Goal: Navigation & Orientation: Find specific page/section

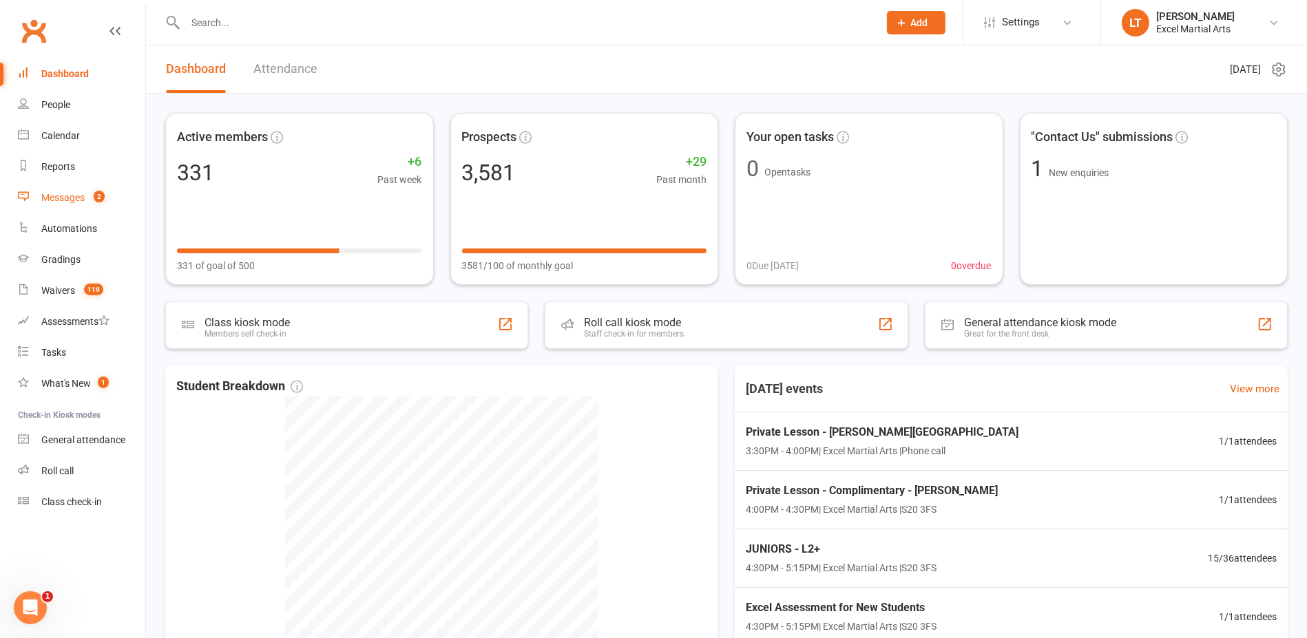
click at [87, 189] on link "Messages 2" at bounding box center [81, 197] width 127 height 31
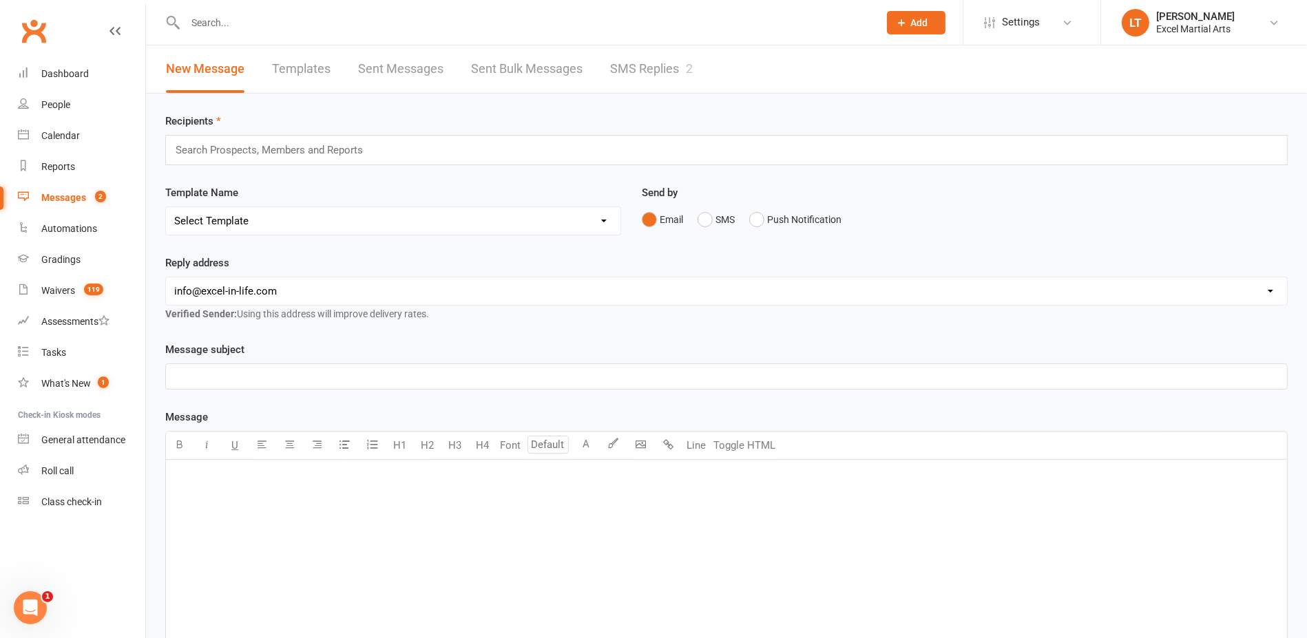
click at [673, 49] on link "SMS Replies 2" at bounding box center [651, 69] width 83 height 48
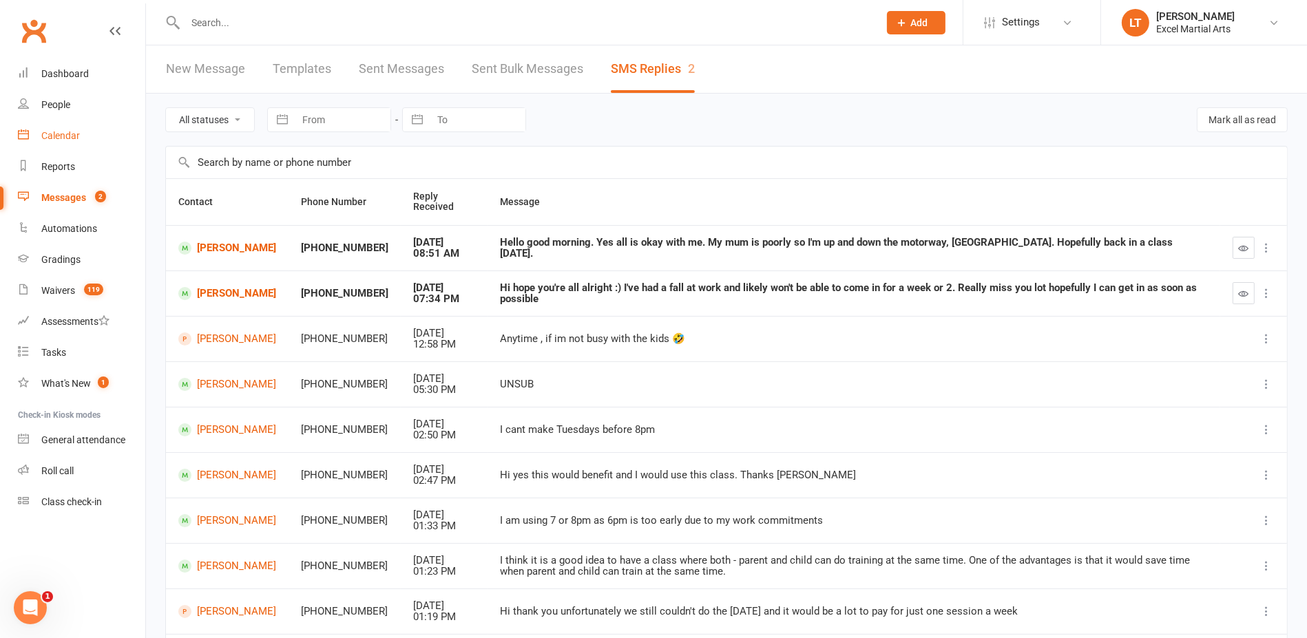
click at [58, 127] on link "Calendar" at bounding box center [81, 135] width 127 height 31
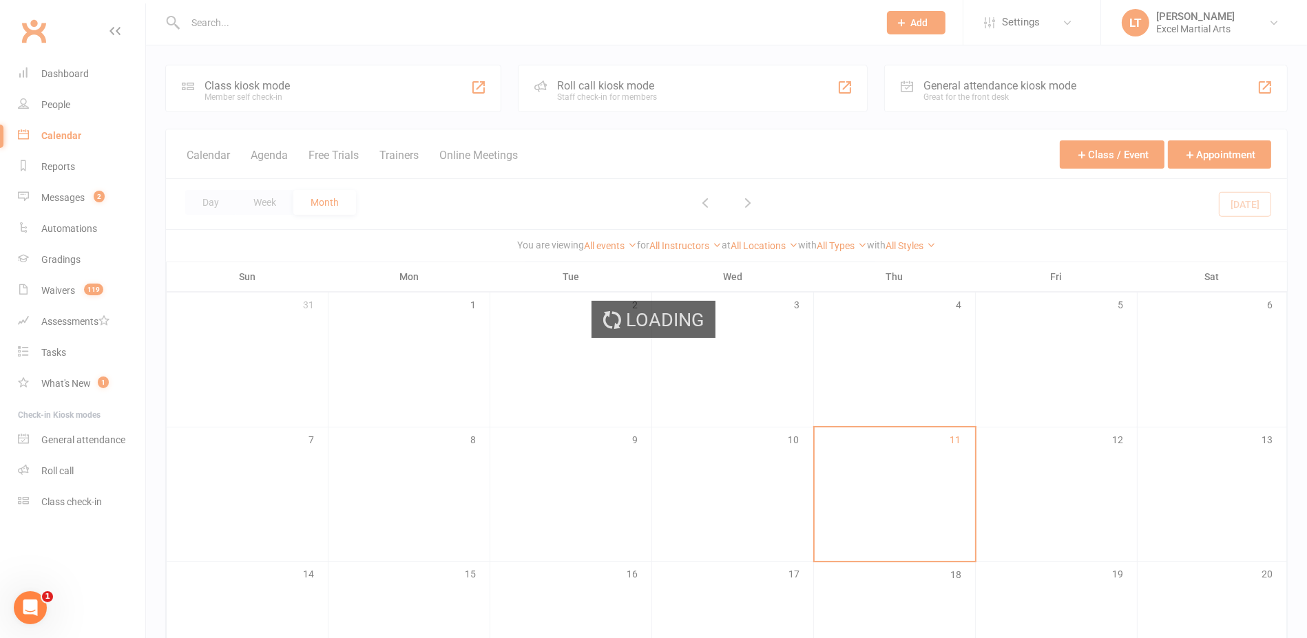
click at [57, 116] on div "Loading" at bounding box center [653, 319] width 1307 height 638
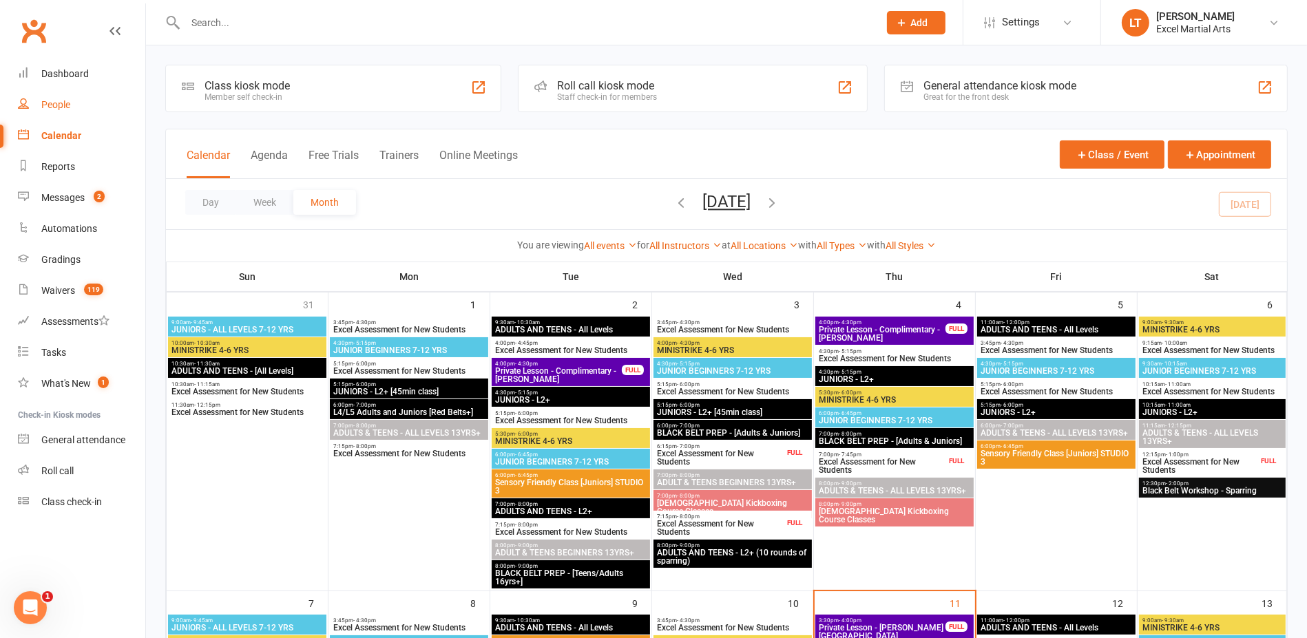
click at [53, 109] on div "People" at bounding box center [55, 104] width 29 height 11
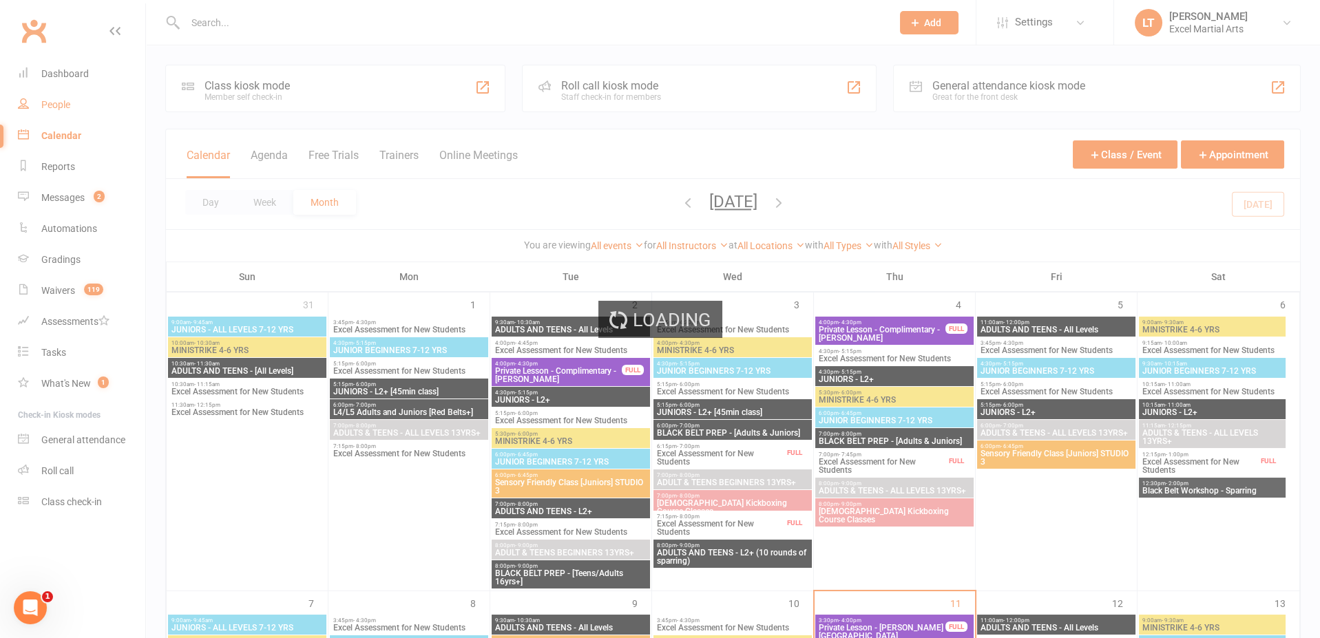
select select "100"
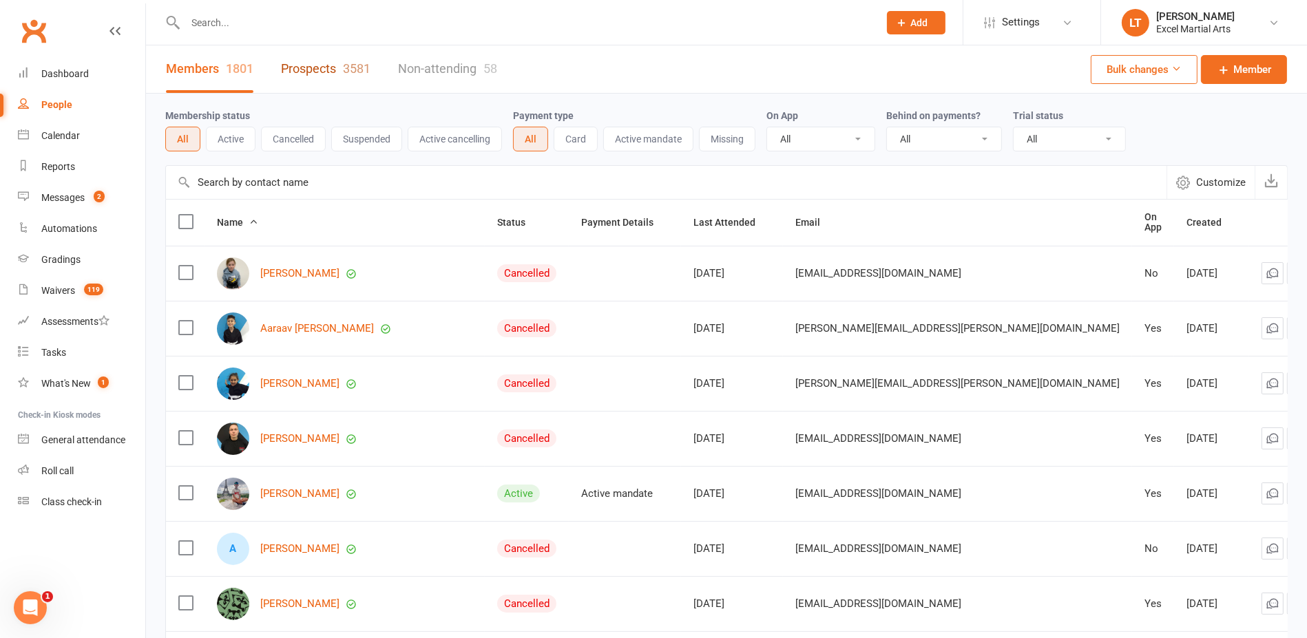
click at [308, 68] on link "Prospects 3581" at bounding box center [326, 69] width 90 height 48
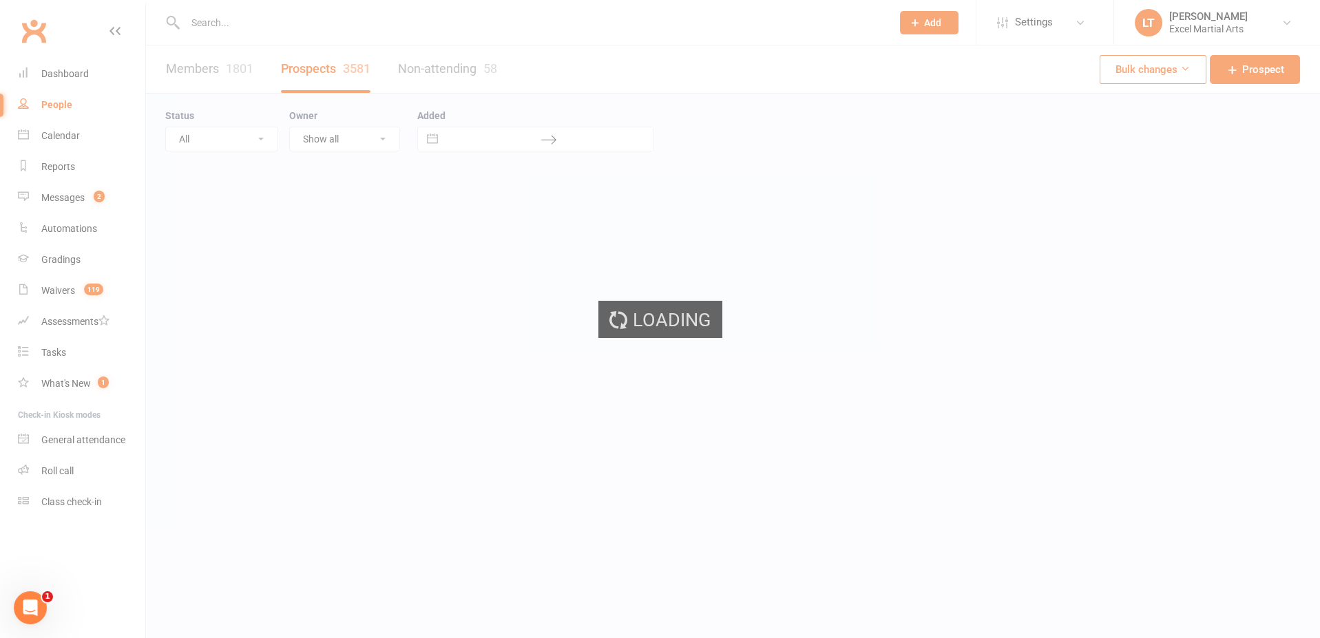
select select "100"
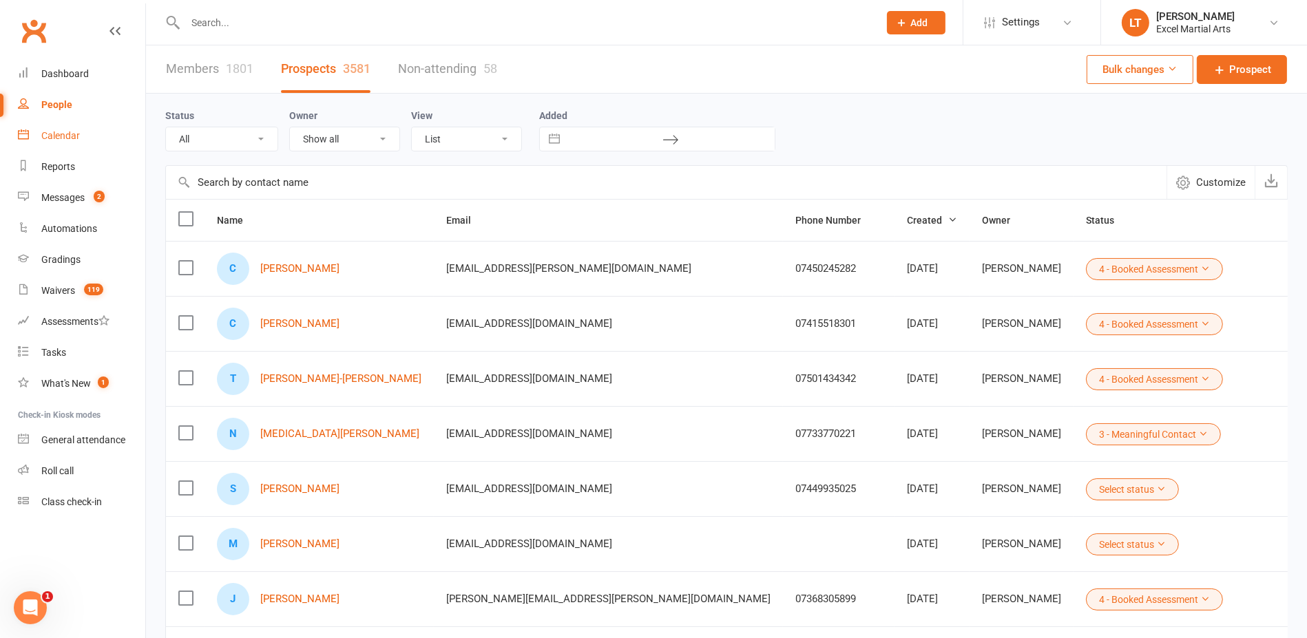
click at [106, 132] on link "Calendar" at bounding box center [81, 135] width 127 height 31
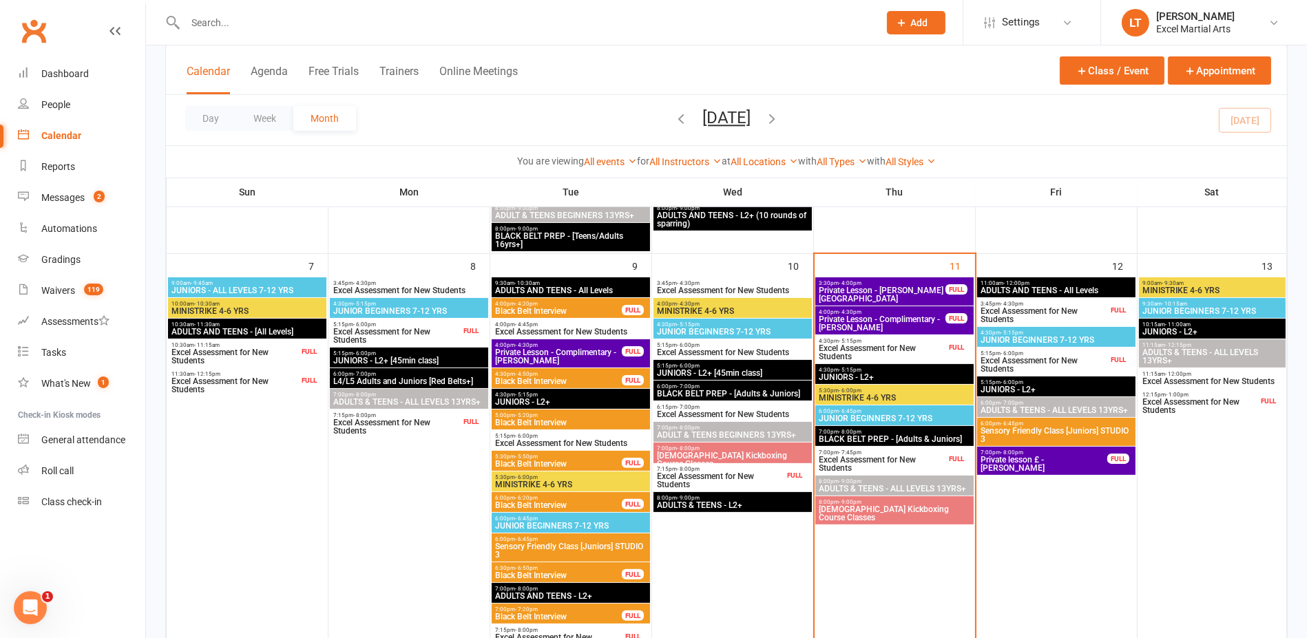
scroll to position [344, 0]
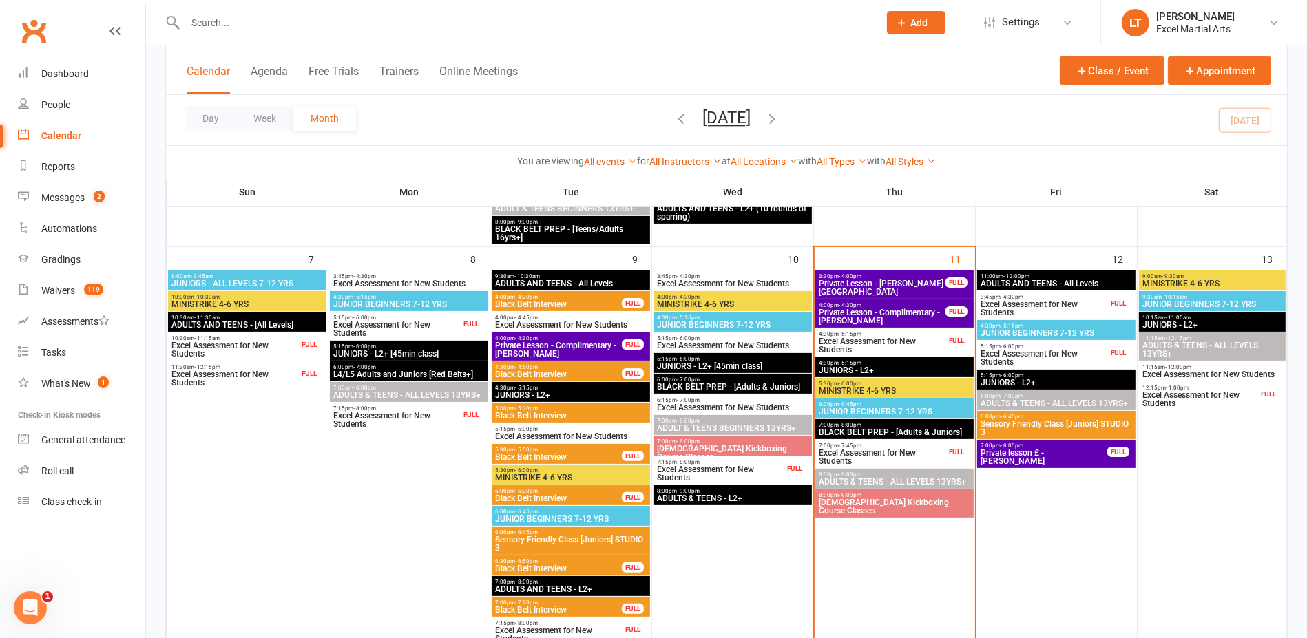
click at [895, 342] on span "Excel Assessment for New Students" at bounding box center [882, 345] width 128 height 17
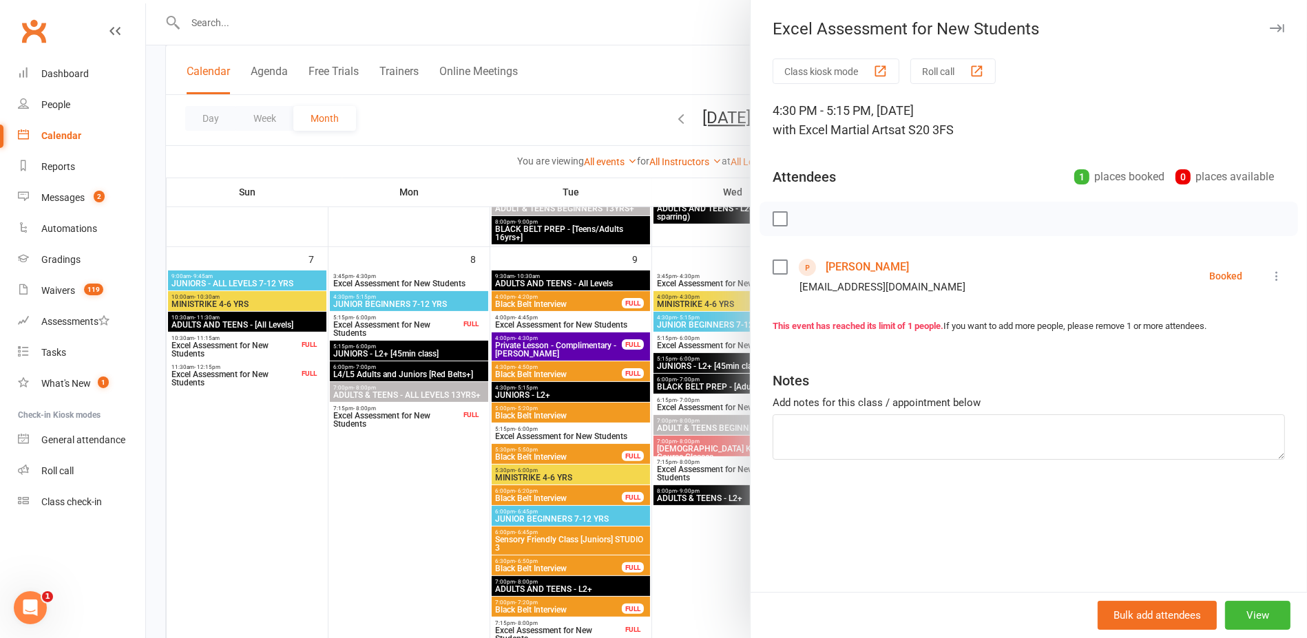
click at [701, 254] on div at bounding box center [726, 319] width 1161 height 638
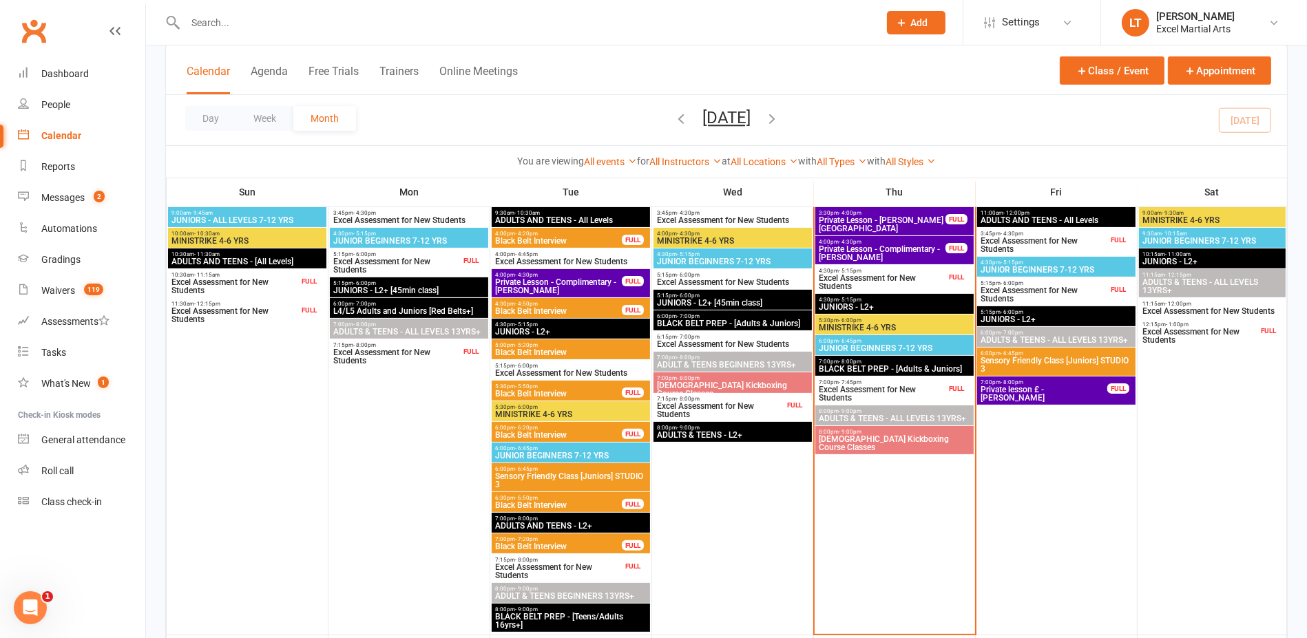
scroll to position [430, 0]
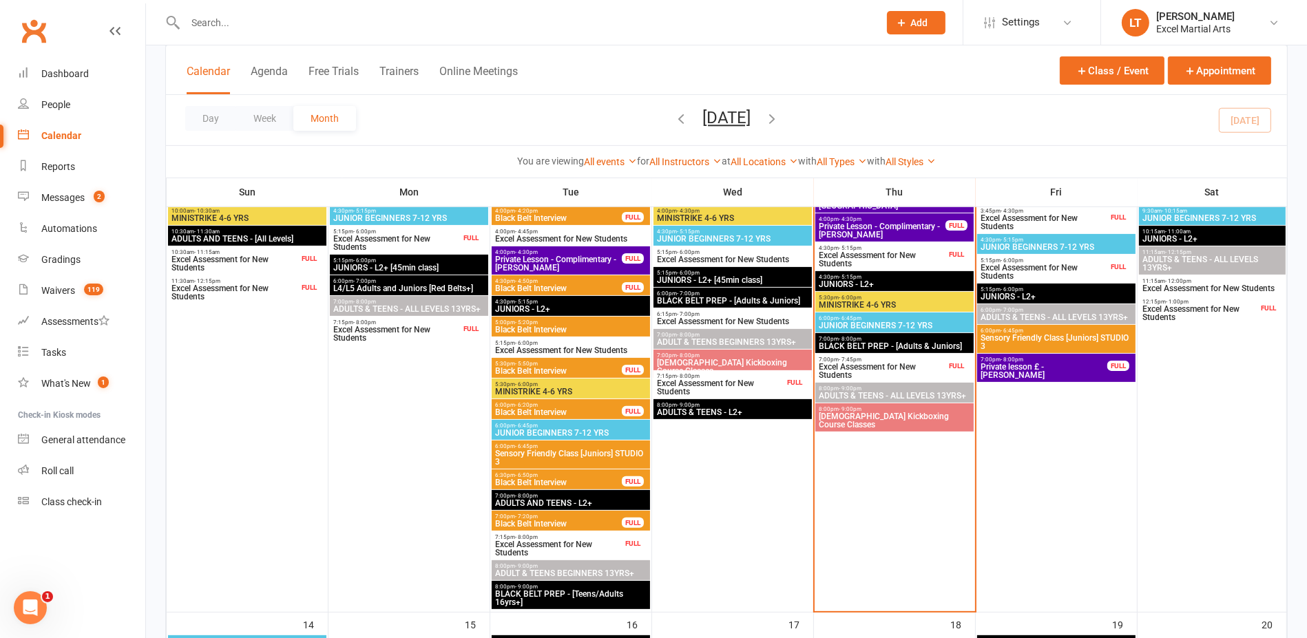
click at [1053, 220] on span "Excel Assessment for New Students" at bounding box center [1044, 222] width 128 height 17
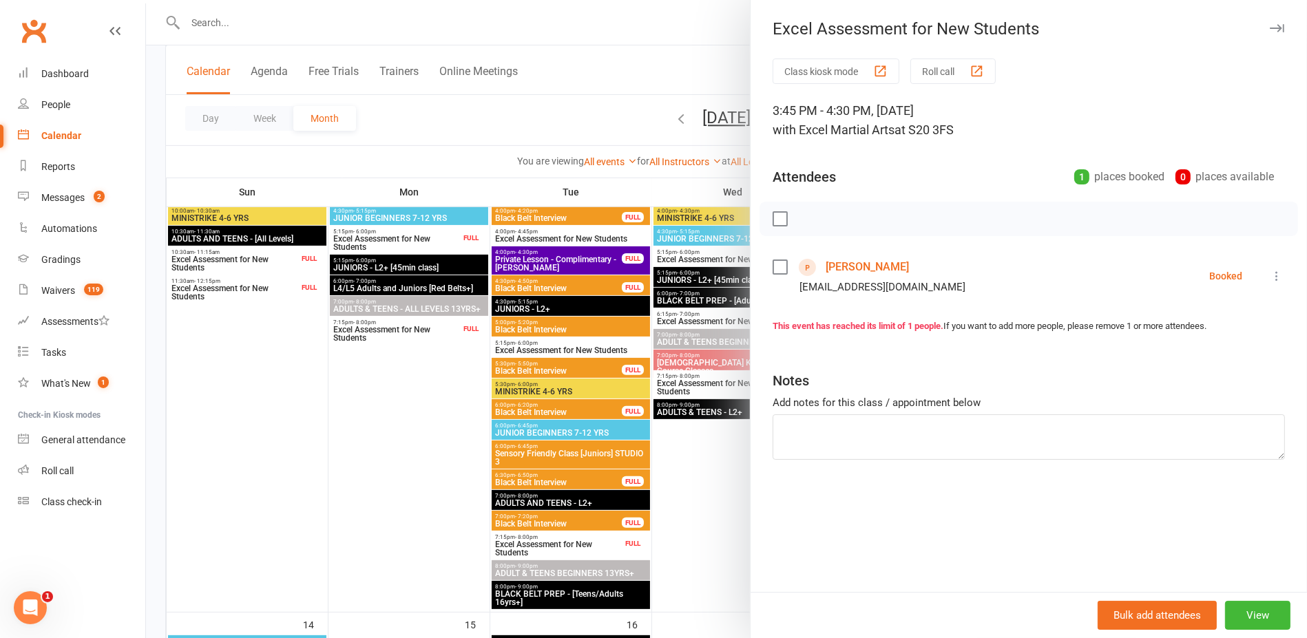
click at [738, 191] on div at bounding box center [726, 319] width 1161 height 638
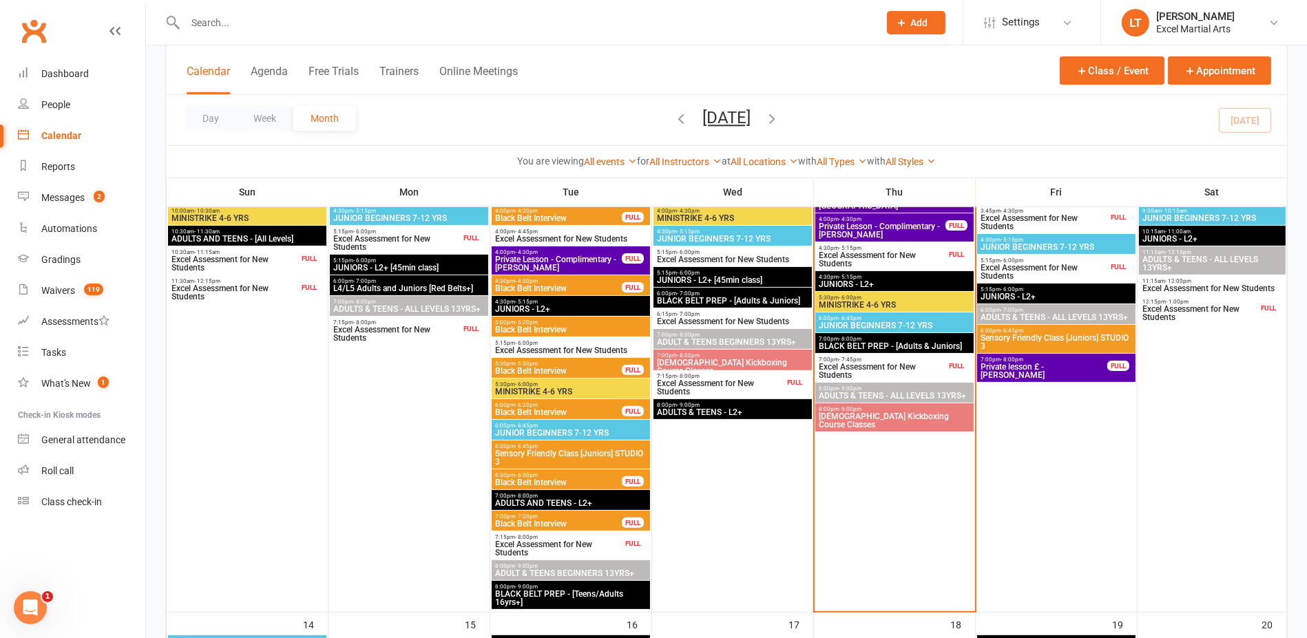
scroll to position [344, 0]
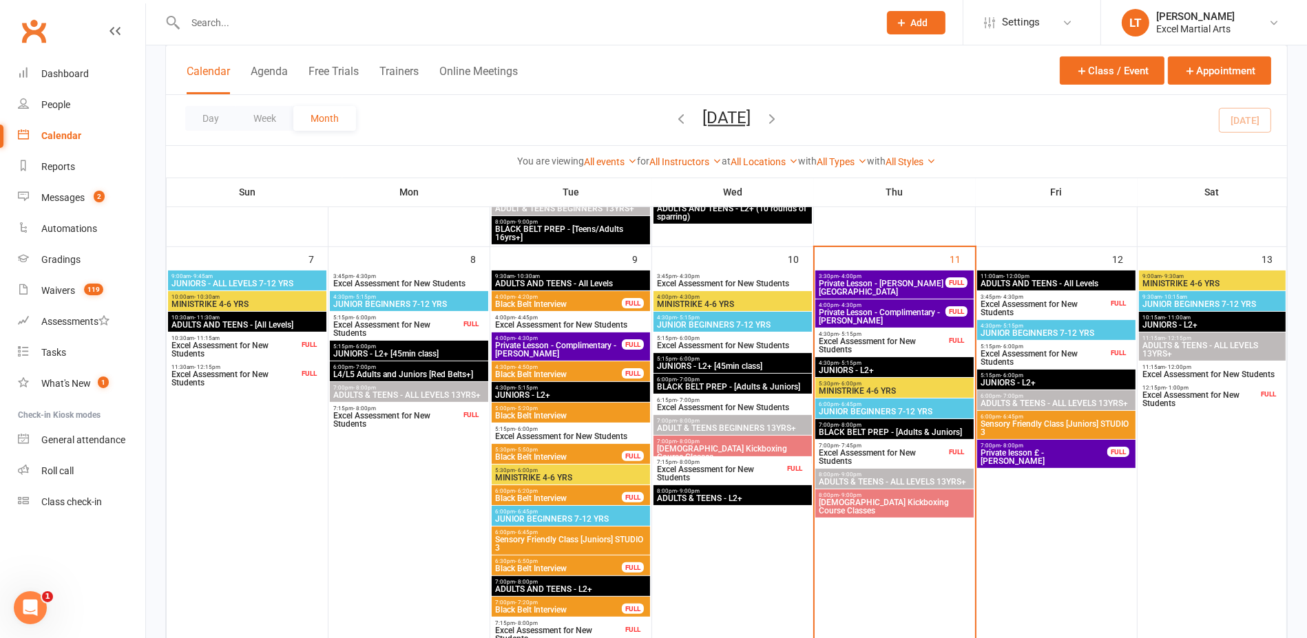
click at [879, 344] on span "Excel Assessment for New Students" at bounding box center [882, 345] width 128 height 17
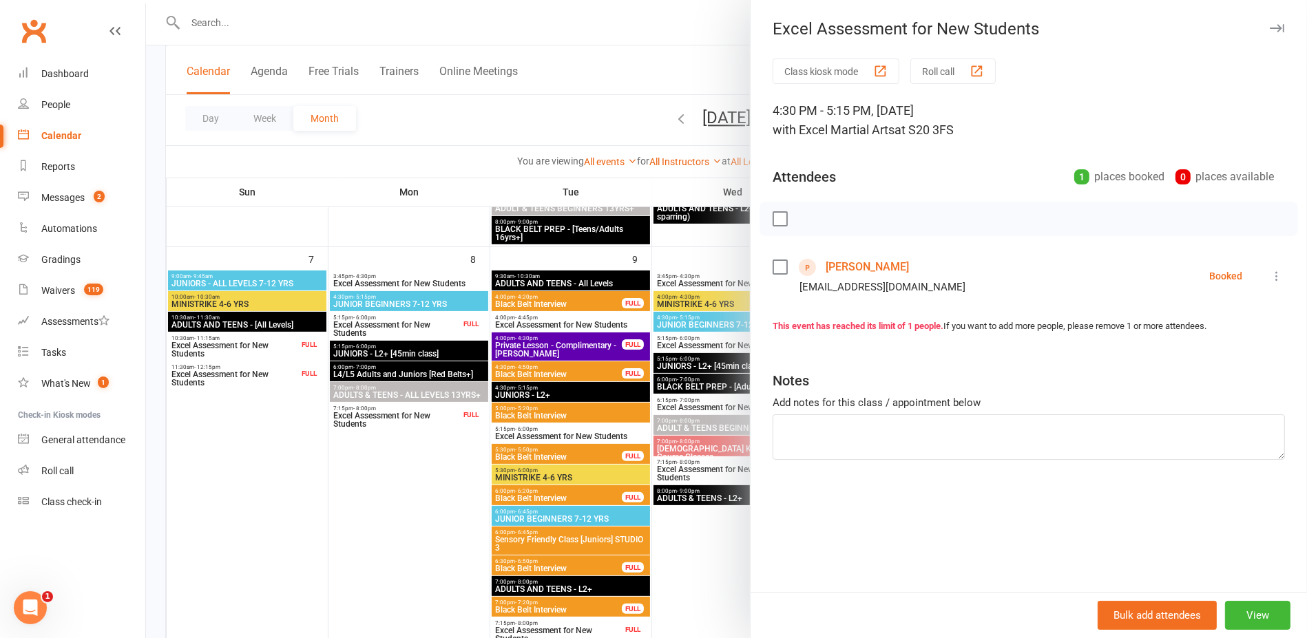
drag, startPoint x: 649, startPoint y: 211, endPoint x: 843, endPoint y: 375, distance: 253.5
click at [649, 211] on div at bounding box center [726, 319] width 1161 height 638
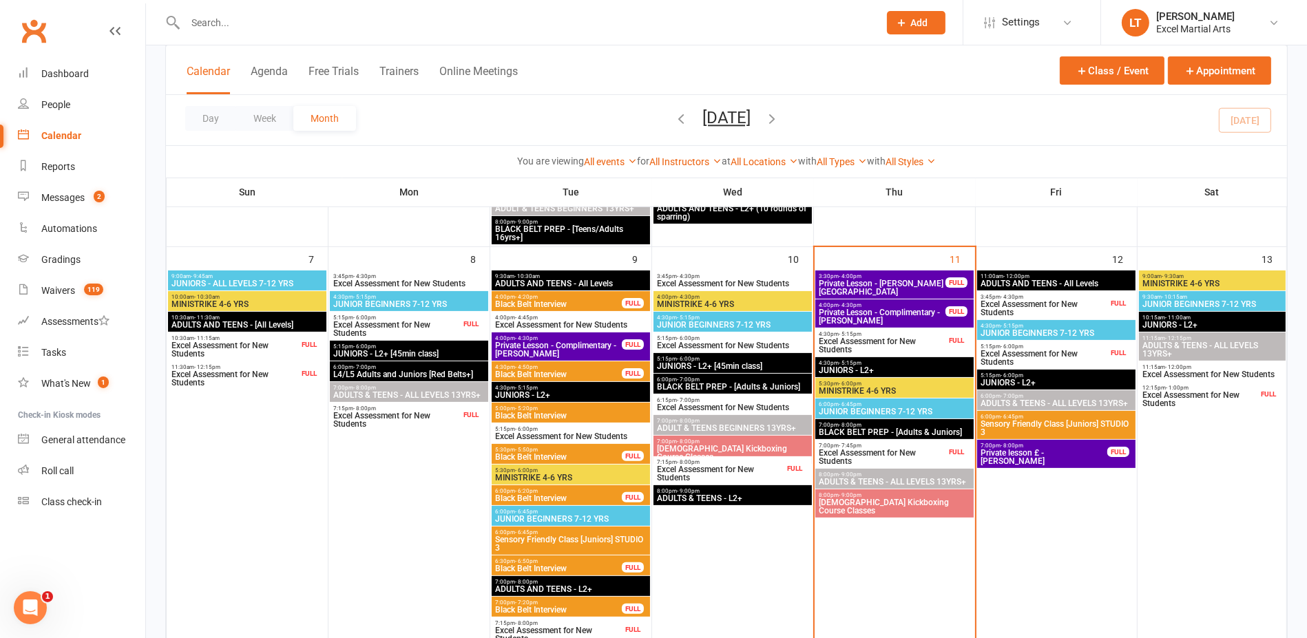
click at [917, 456] on span "Excel Assessment for New Students" at bounding box center [882, 457] width 128 height 17
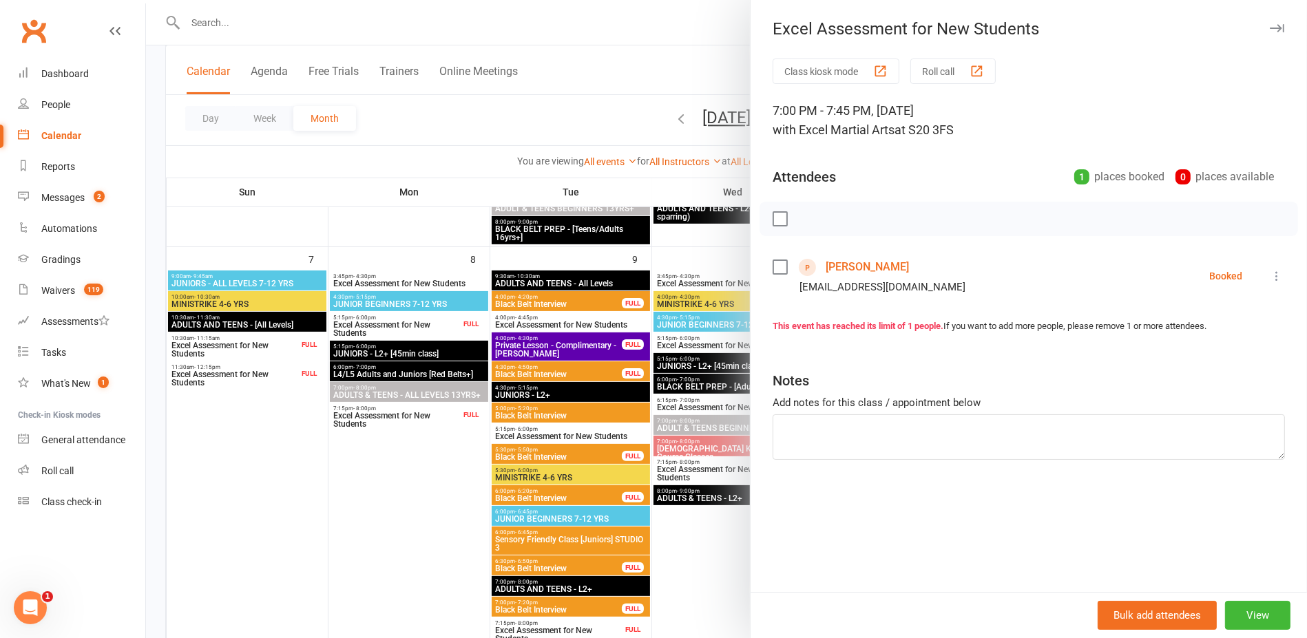
click at [694, 207] on div at bounding box center [726, 319] width 1161 height 638
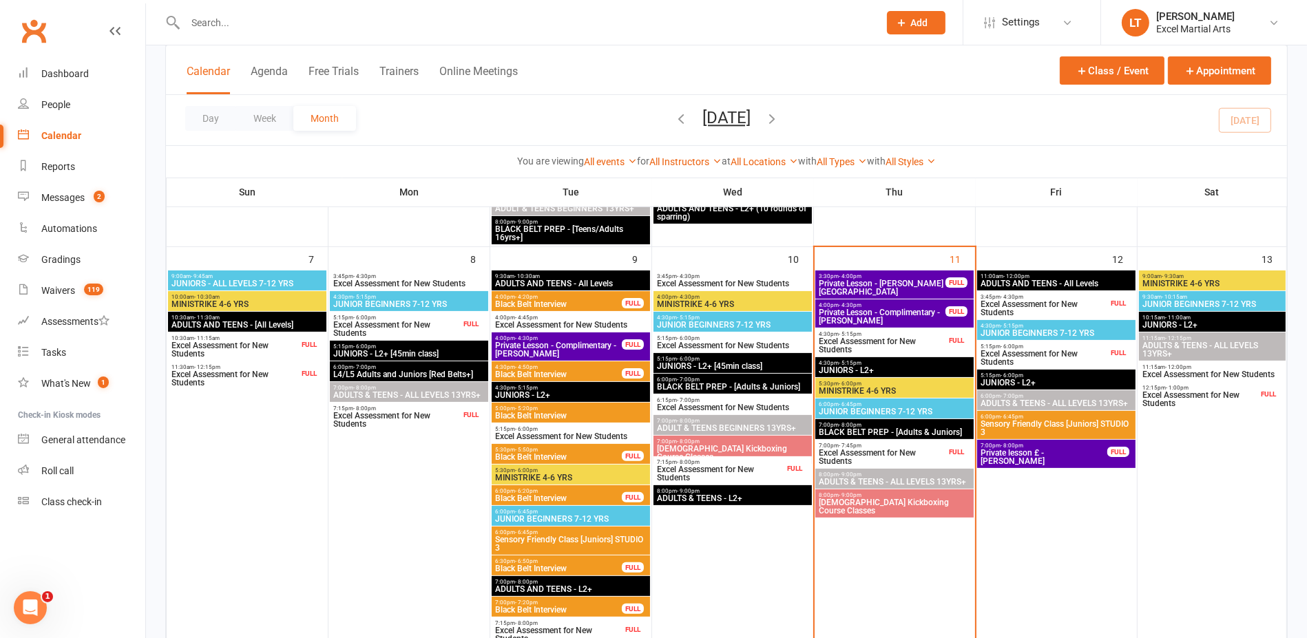
click at [1082, 306] on span "Excel Assessment for New Students" at bounding box center [1044, 308] width 128 height 17
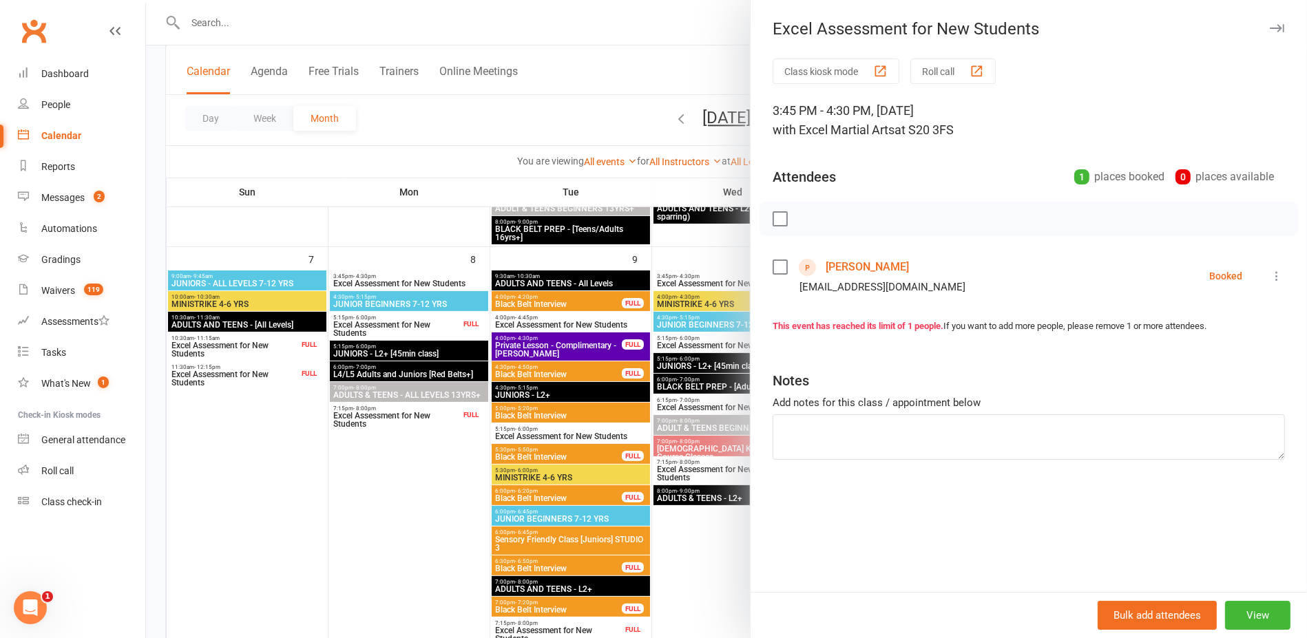
click at [729, 174] on div at bounding box center [726, 319] width 1161 height 638
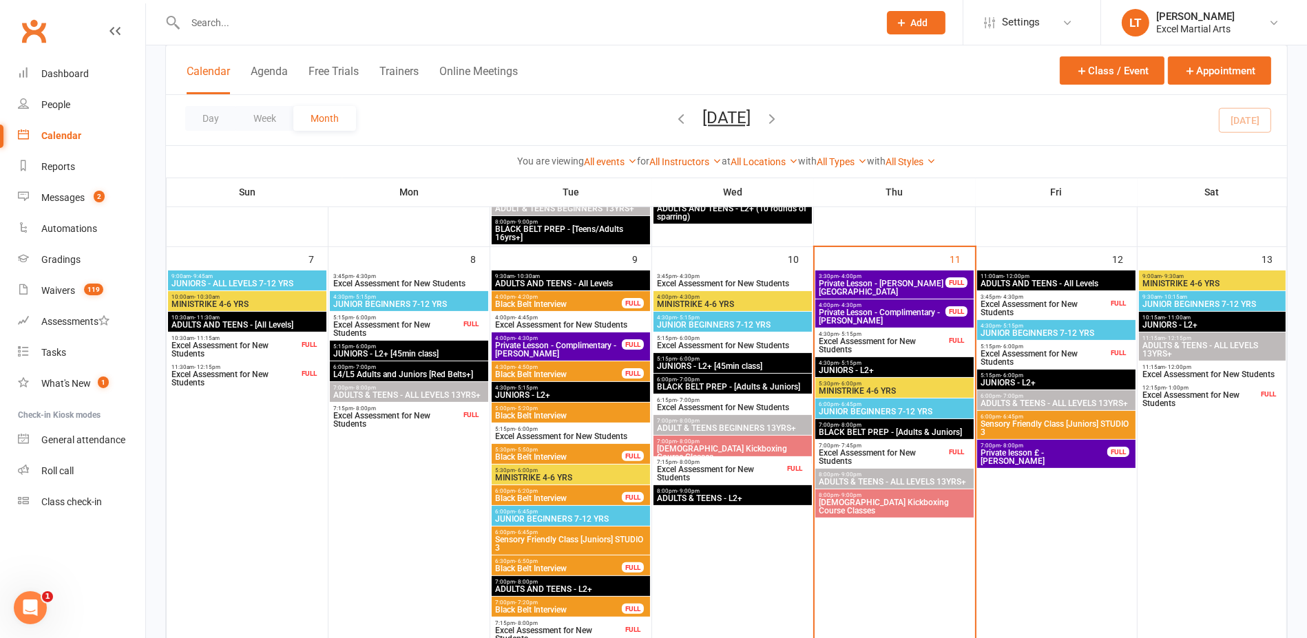
click at [1080, 357] on span "Excel Assessment for New Students" at bounding box center [1044, 358] width 128 height 17
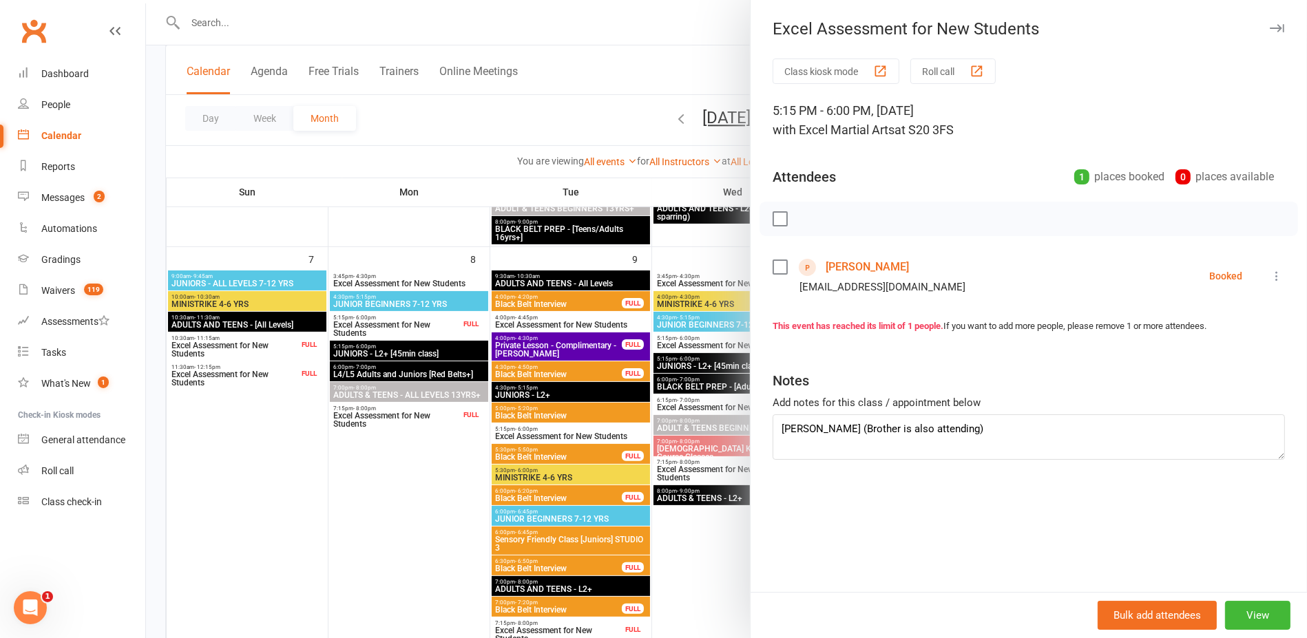
click at [676, 256] on div at bounding box center [726, 319] width 1161 height 638
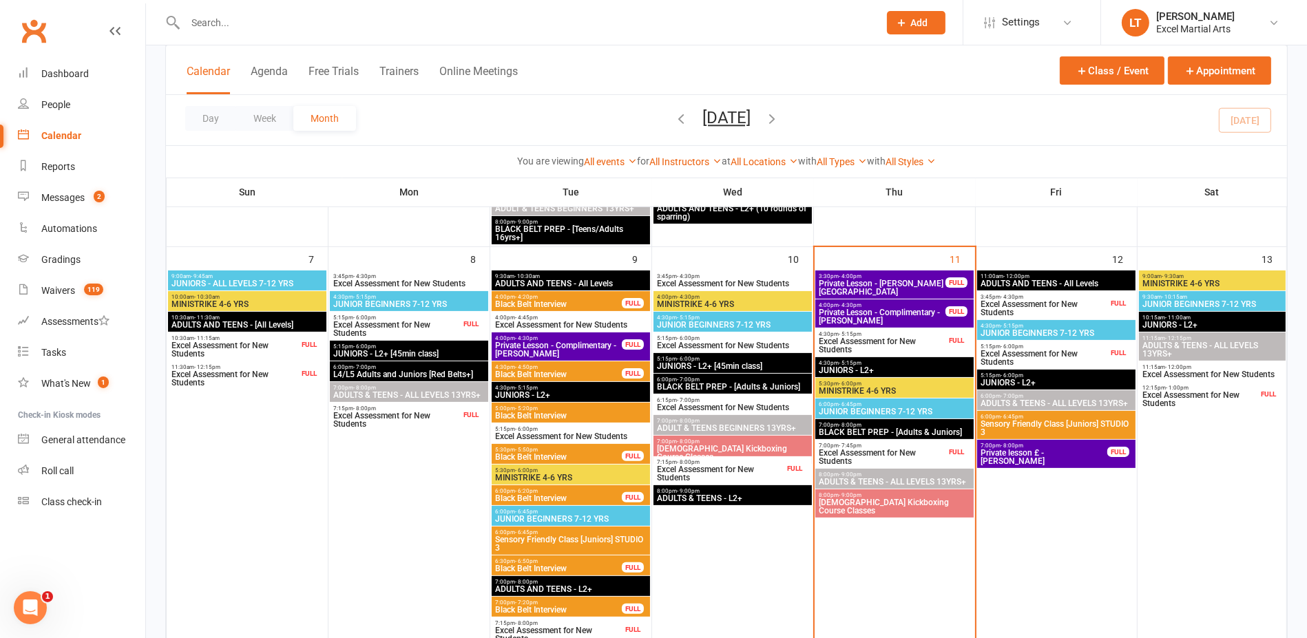
click at [1241, 398] on span "Excel Assessment for New Students" at bounding box center [1200, 399] width 116 height 17
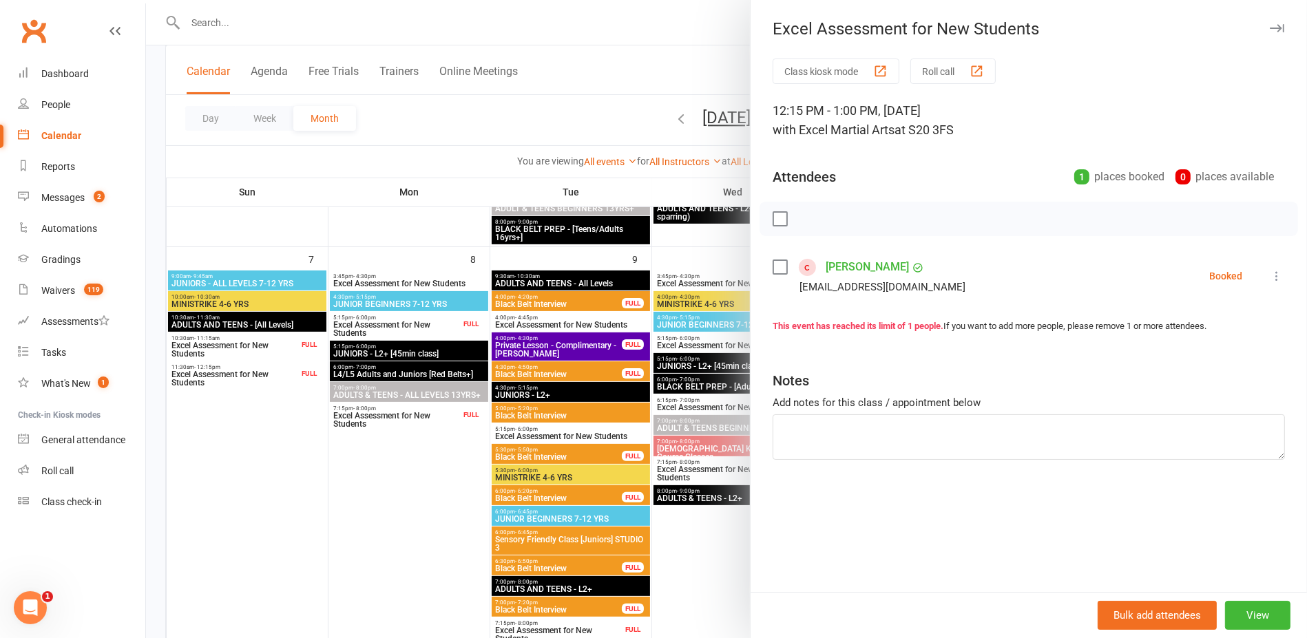
click at [664, 222] on div at bounding box center [726, 319] width 1161 height 638
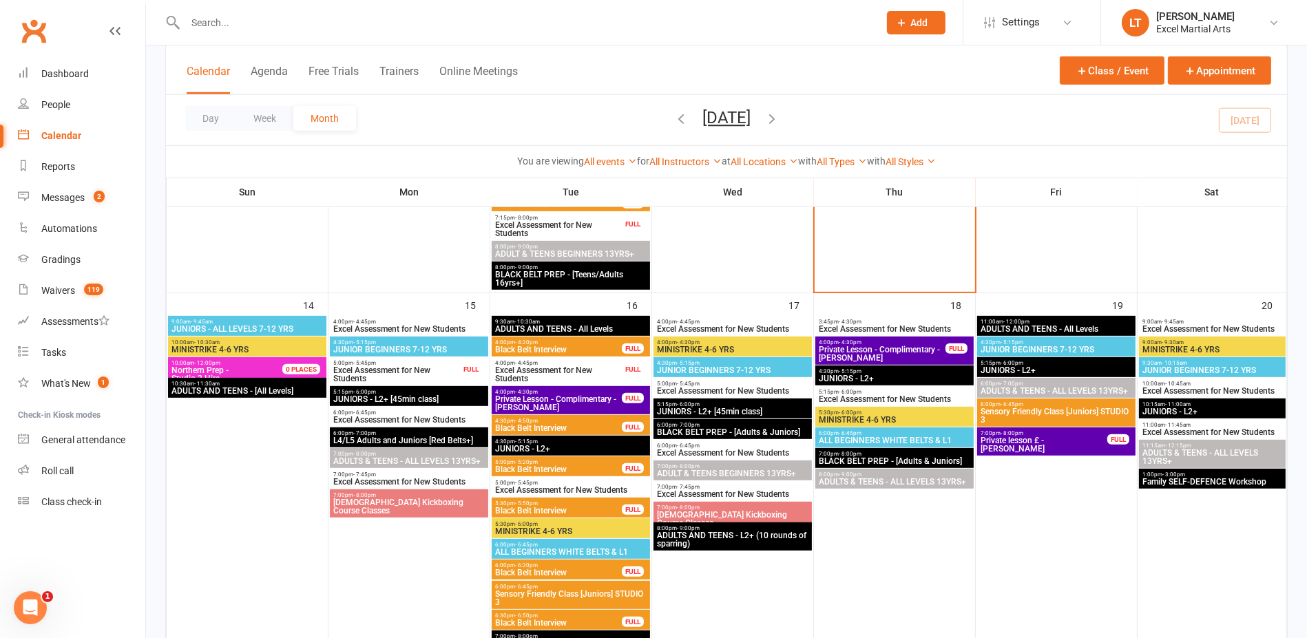
scroll to position [775, 0]
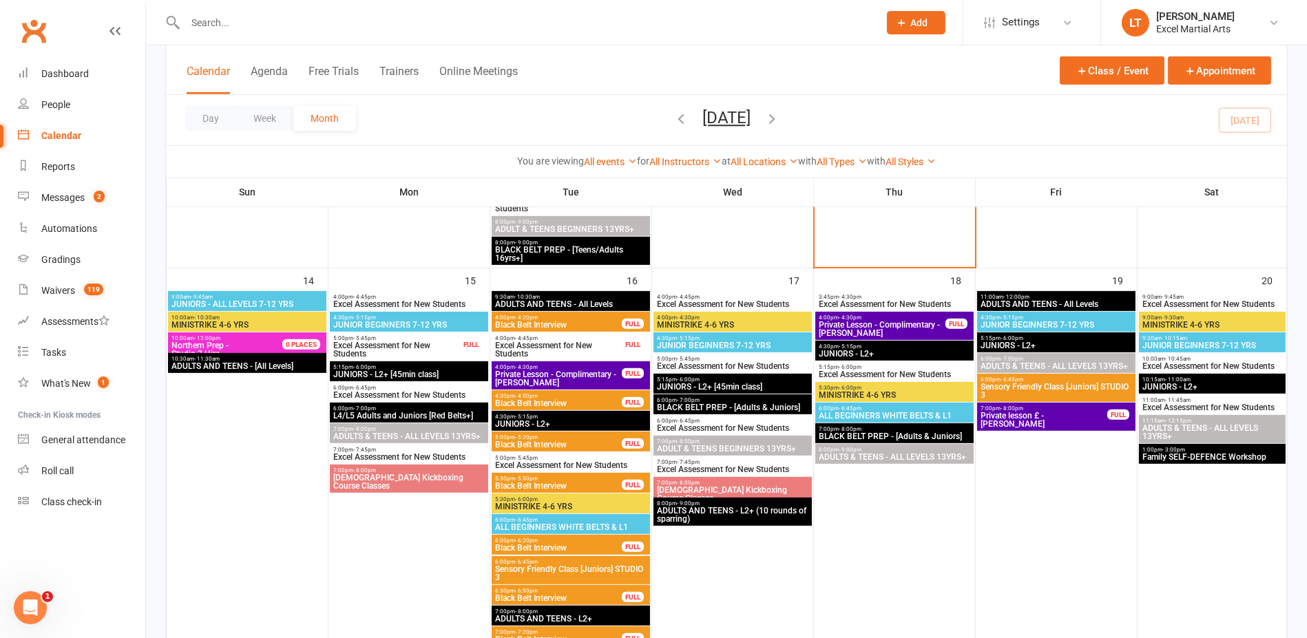
click at [419, 344] on span "Excel Assessment for New Students" at bounding box center [397, 350] width 128 height 17
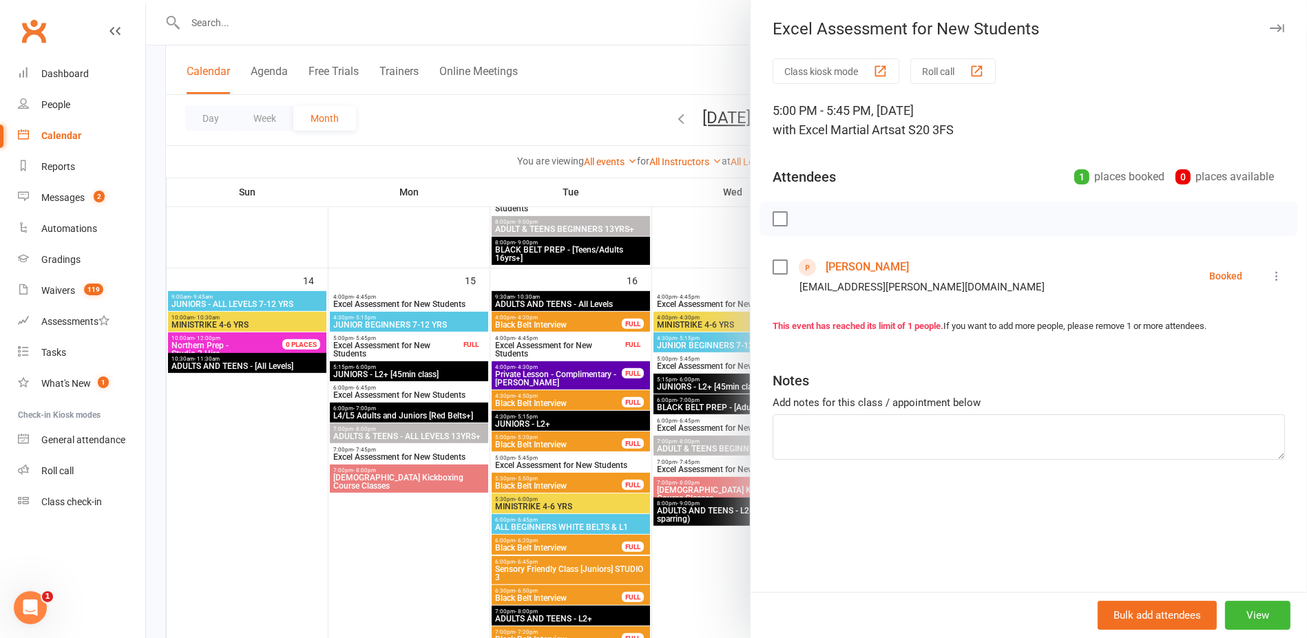
click at [400, 253] on div at bounding box center [726, 319] width 1161 height 638
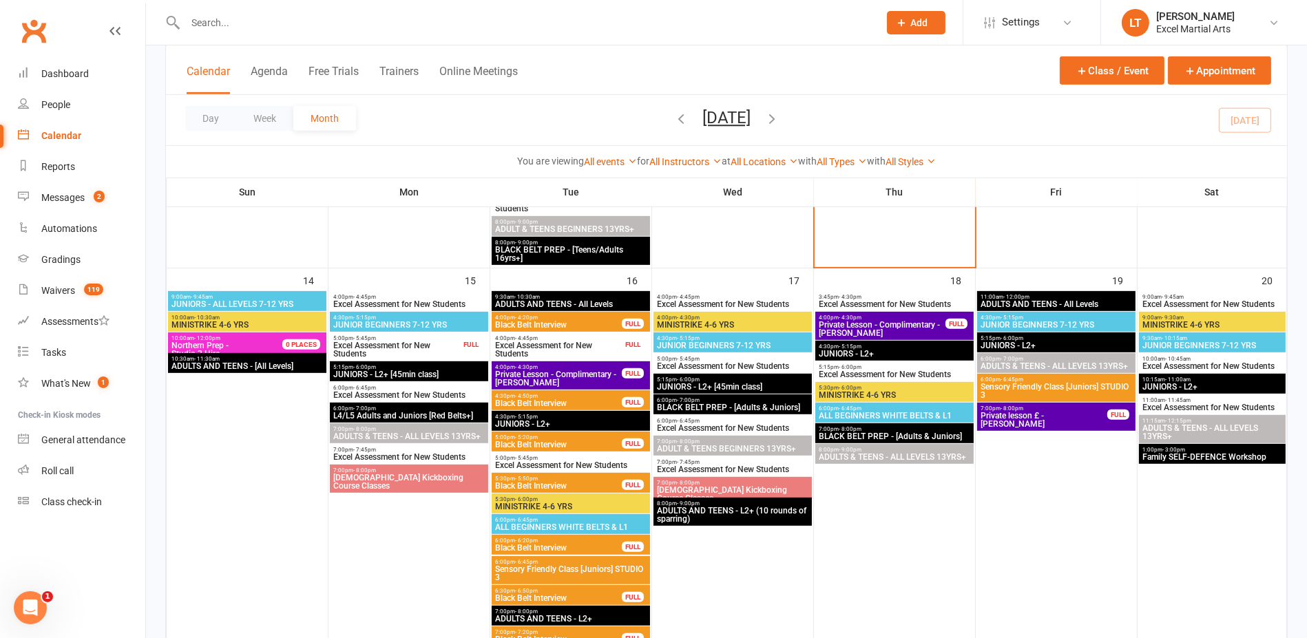
click at [614, 337] on span "4:00pm - 4:45pm" at bounding box center [558, 338] width 128 height 6
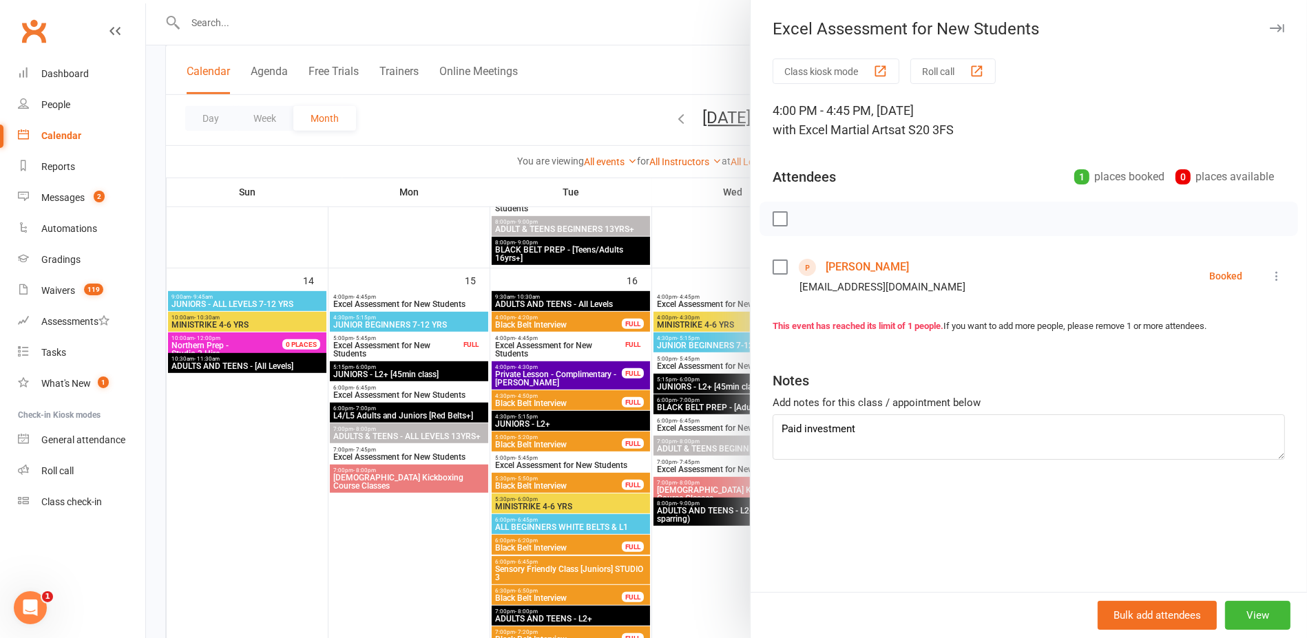
click at [481, 241] on div at bounding box center [726, 319] width 1161 height 638
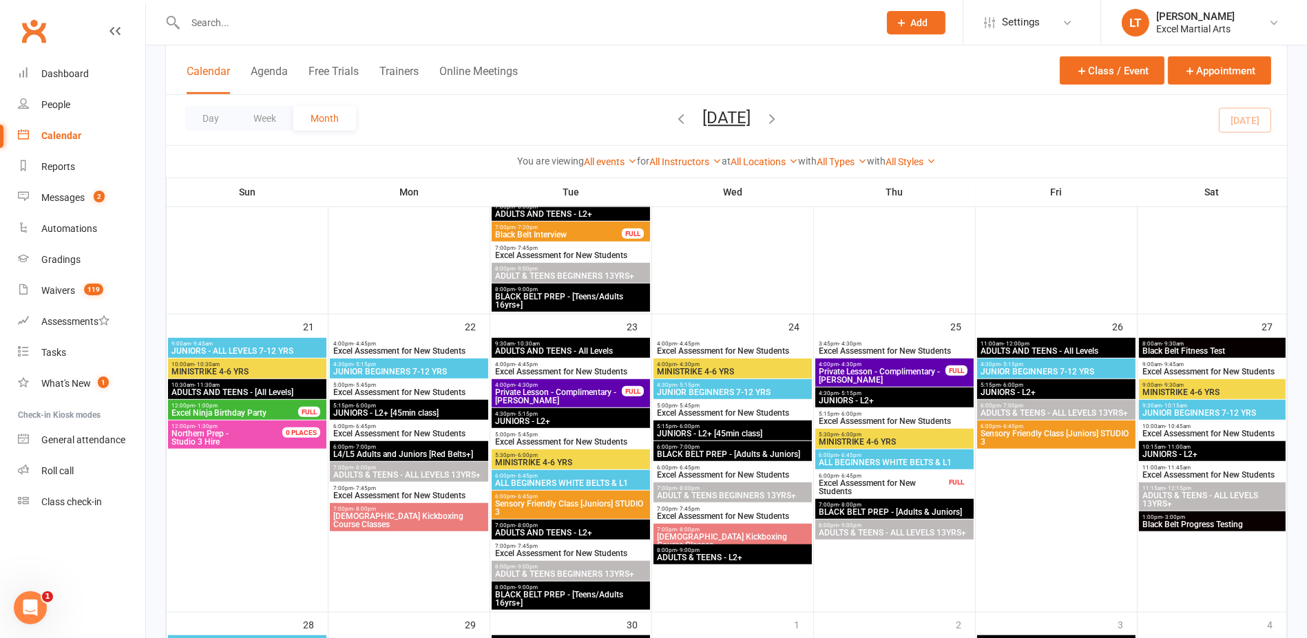
scroll to position [1205, 0]
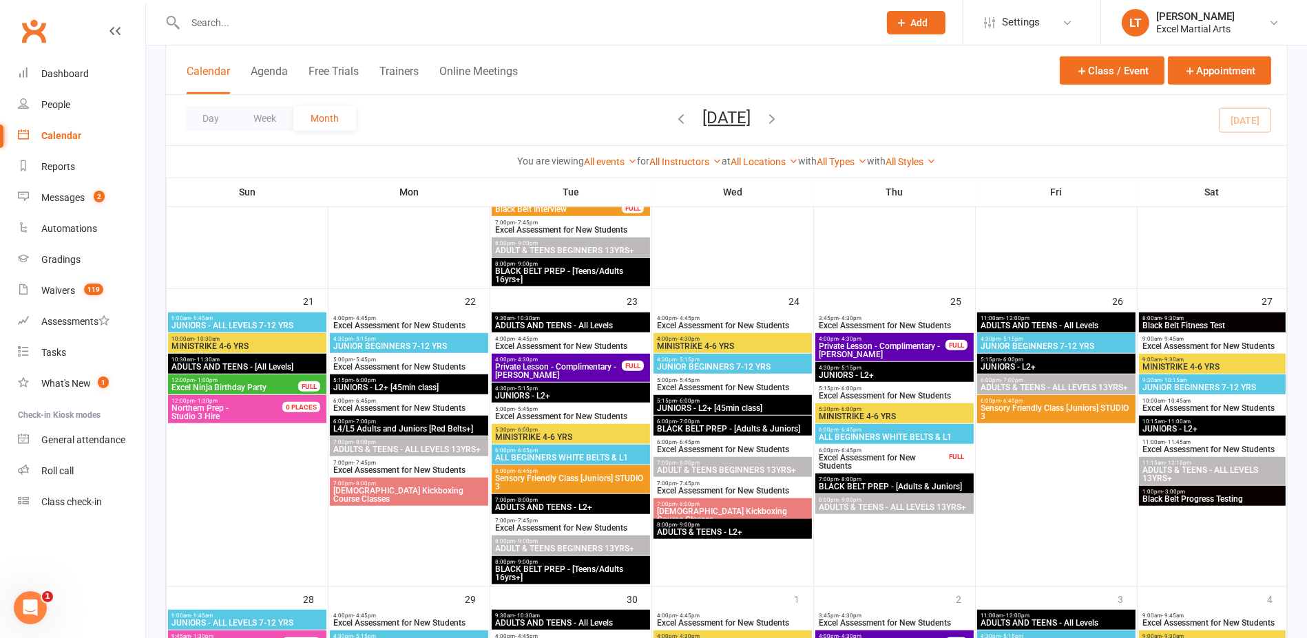
click at [884, 461] on span "Excel Assessment for New Students" at bounding box center [882, 462] width 128 height 17
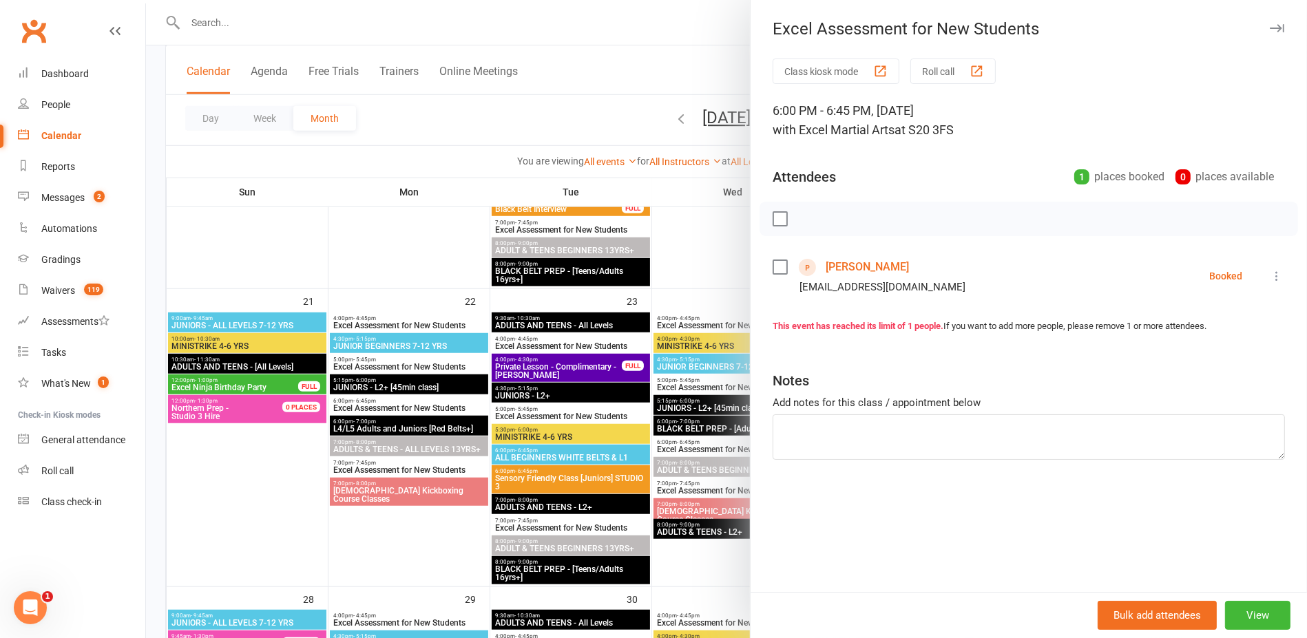
click at [719, 278] on div at bounding box center [726, 319] width 1161 height 638
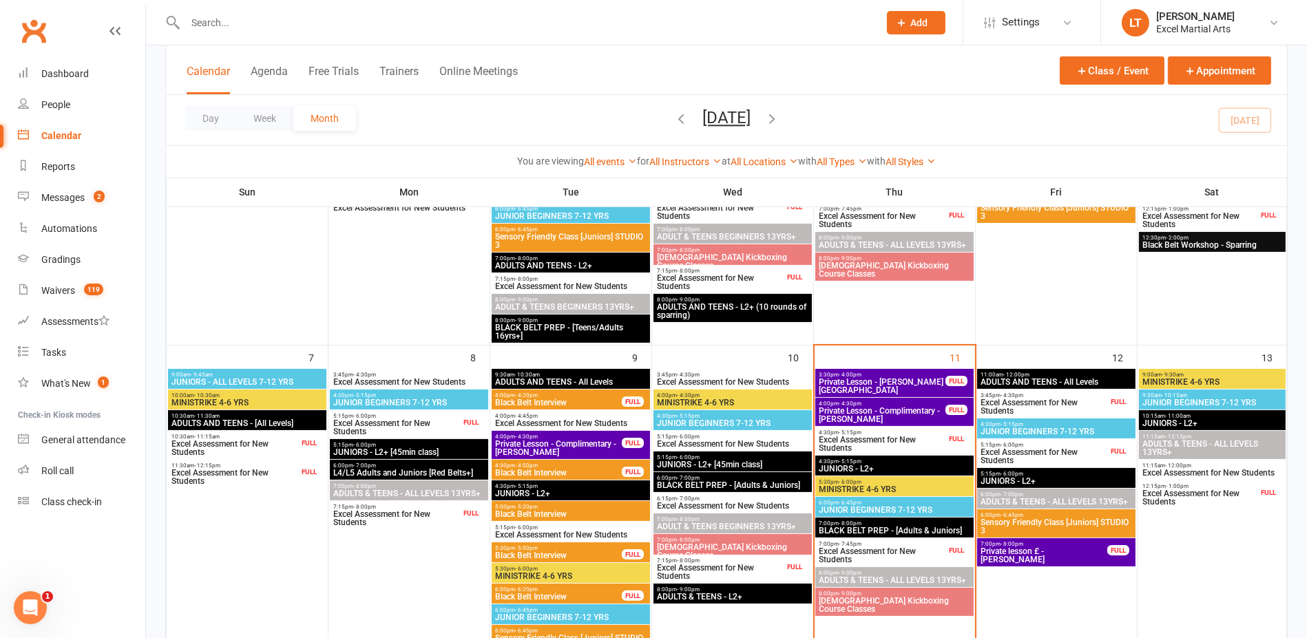
scroll to position [0, 0]
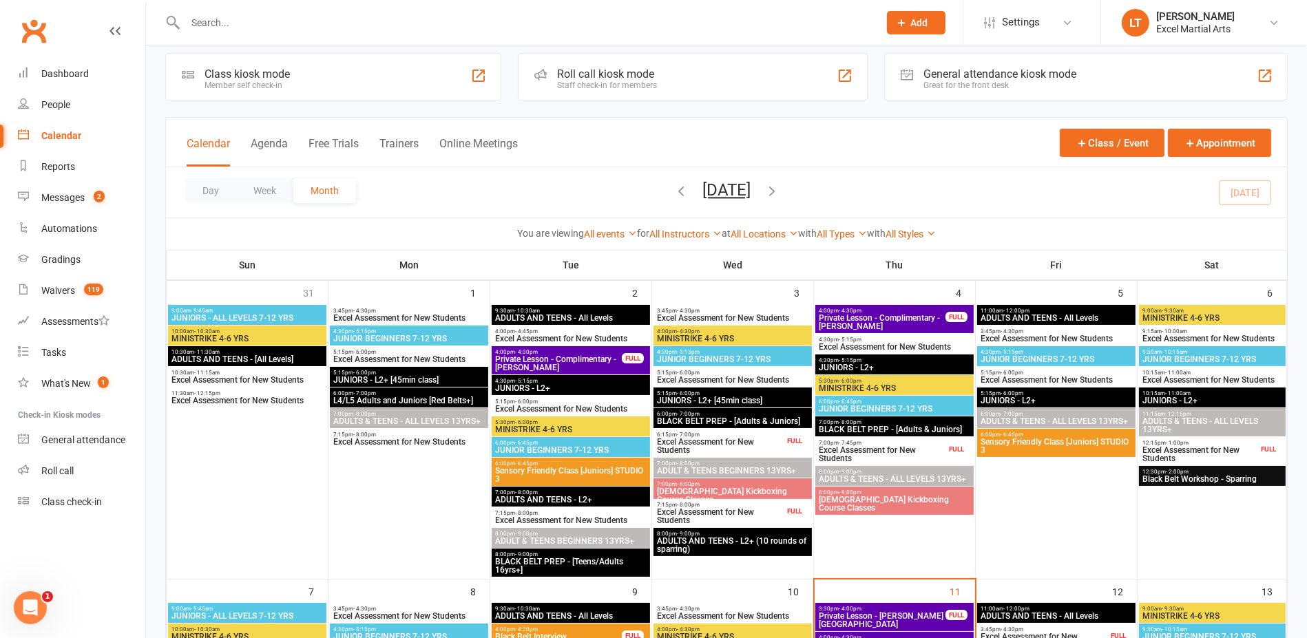
click at [406, 10] on div at bounding box center [517, 22] width 704 height 45
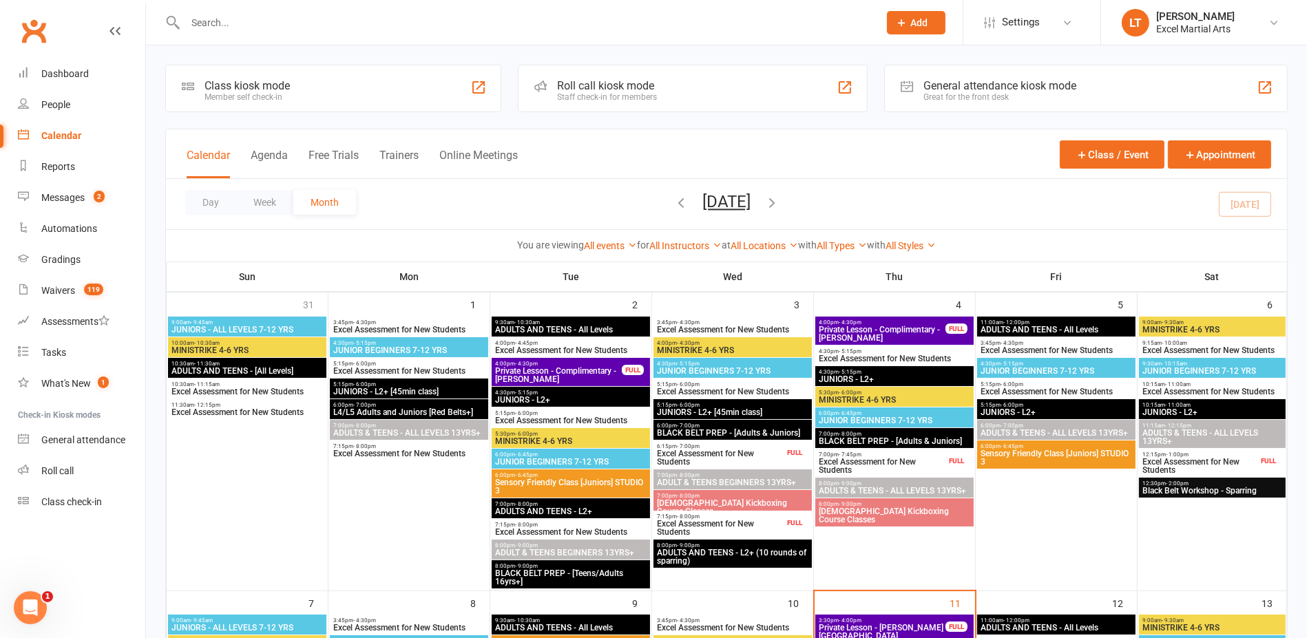
click at [399, 30] on input "text" at bounding box center [525, 22] width 688 height 19
click at [265, 23] on input "text" at bounding box center [525, 22] width 688 height 19
paste input "[EMAIL_ADDRESS][DOMAIN_NAME]"
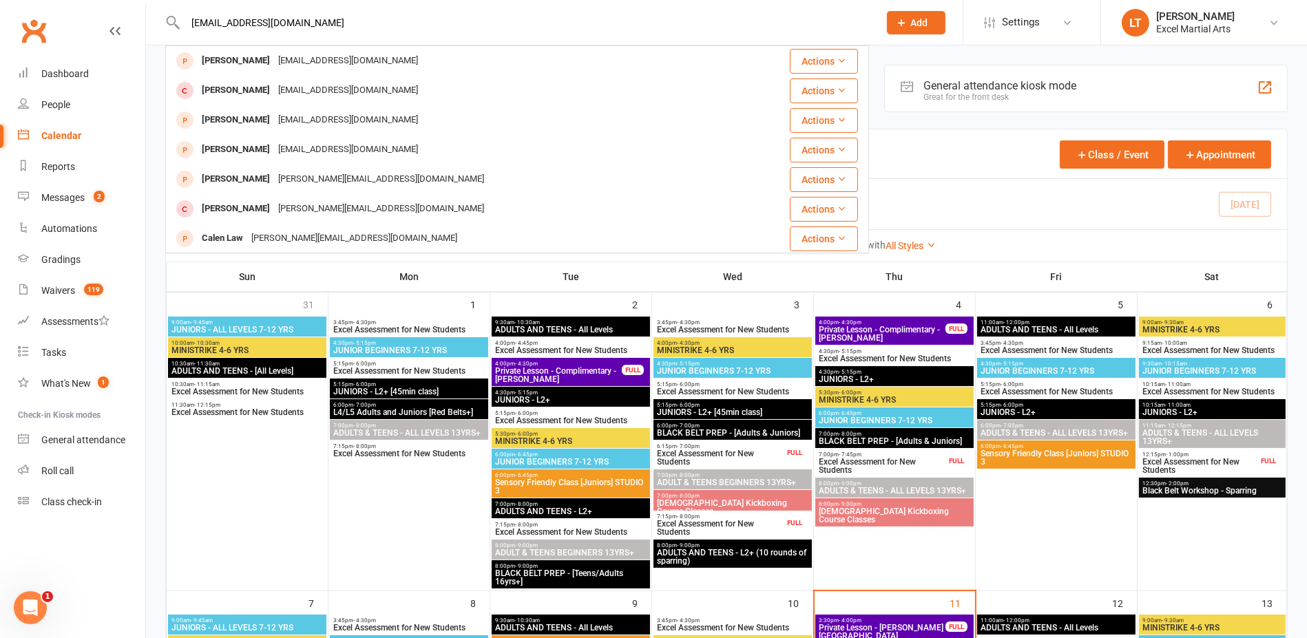
type input "[EMAIL_ADDRESS][DOMAIN_NAME]"
click at [1155, 227] on div "Day Week Month [DATE] [DATE] Sun Mon Tue Wed Thu Fri Sat 31 01 02 03 04 05 06 0…" at bounding box center [726, 204] width 1121 height 50
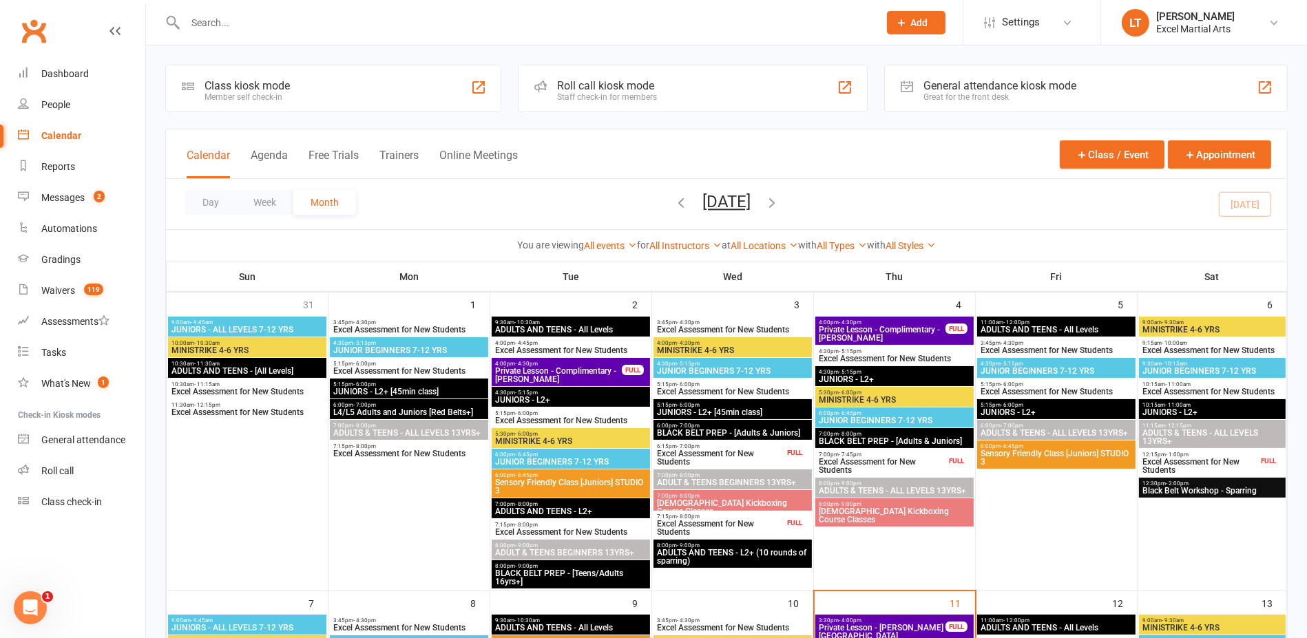
scroll to position [172, 0]
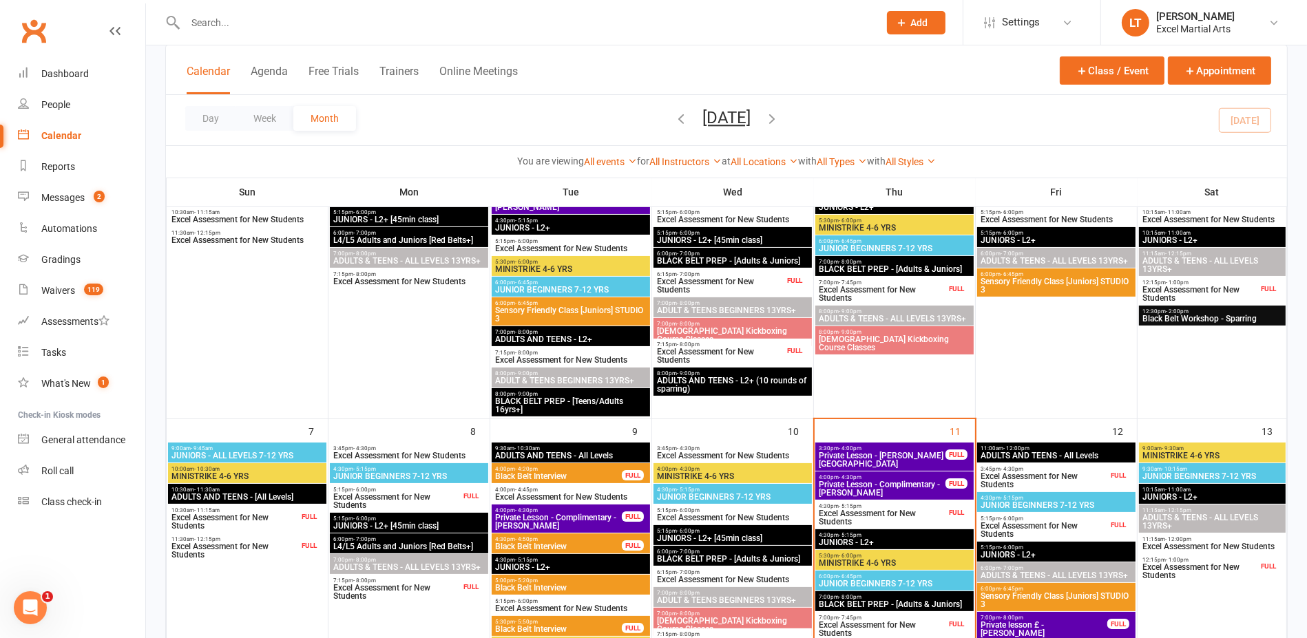
click at [1255, 576] on span "Excel Assessment for New Students" at bounding box center [1200, 571] width 116 height 17
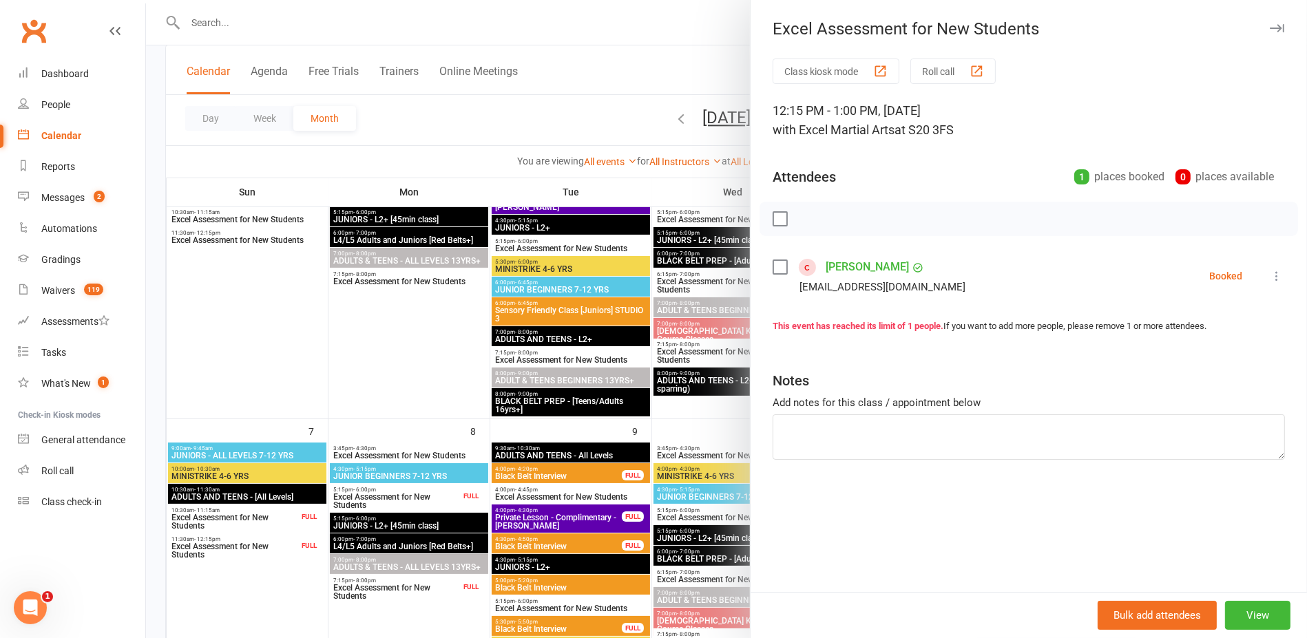
click at [689, 403] on div at bounding box center [726, 319] width 1161 height 638
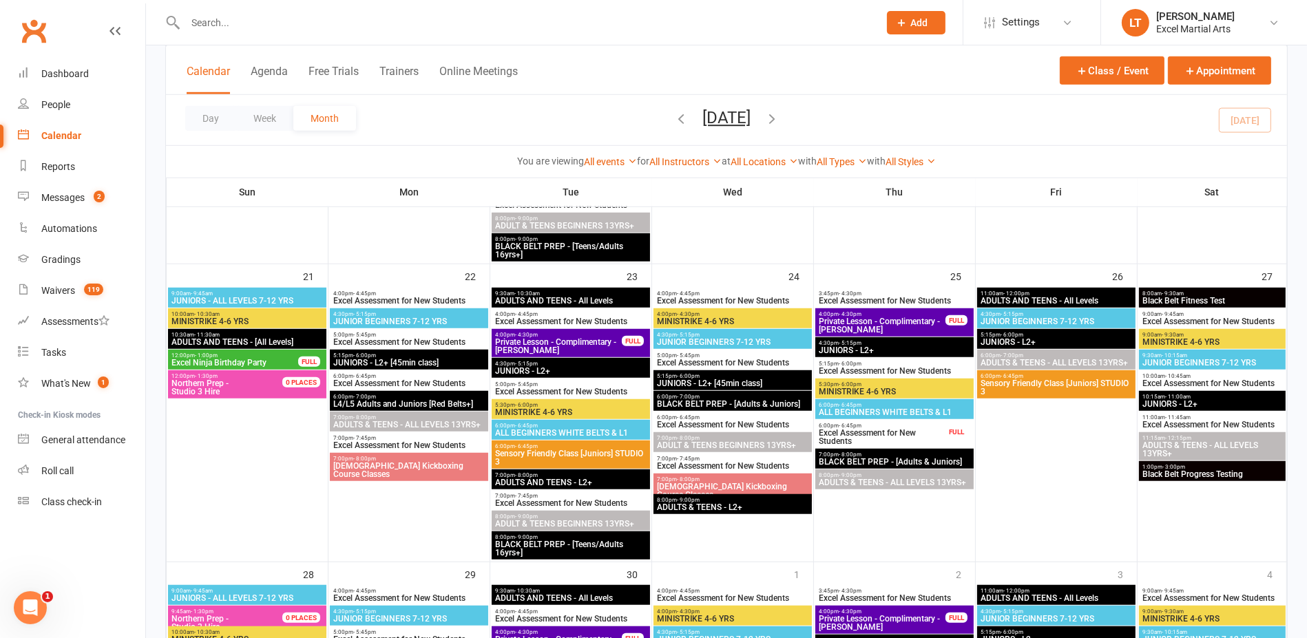
scroll to position [1119, 0]
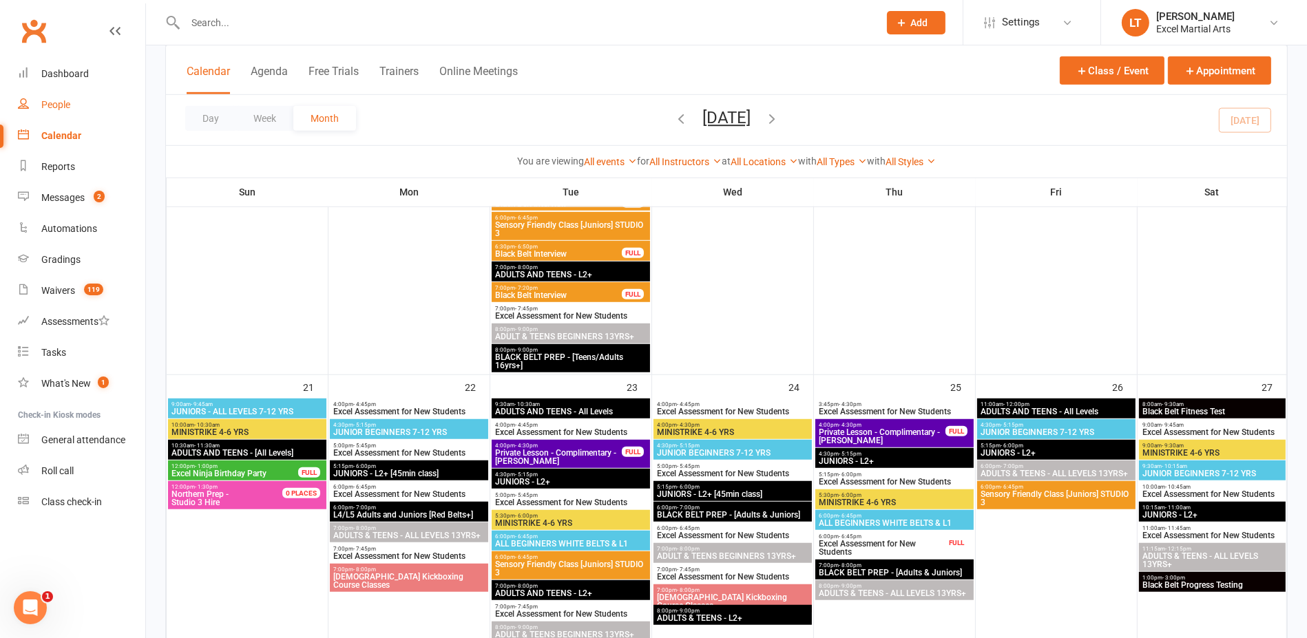
click at [71, 106] on link "People" at bounding box center [81, 105] width 127 height 31
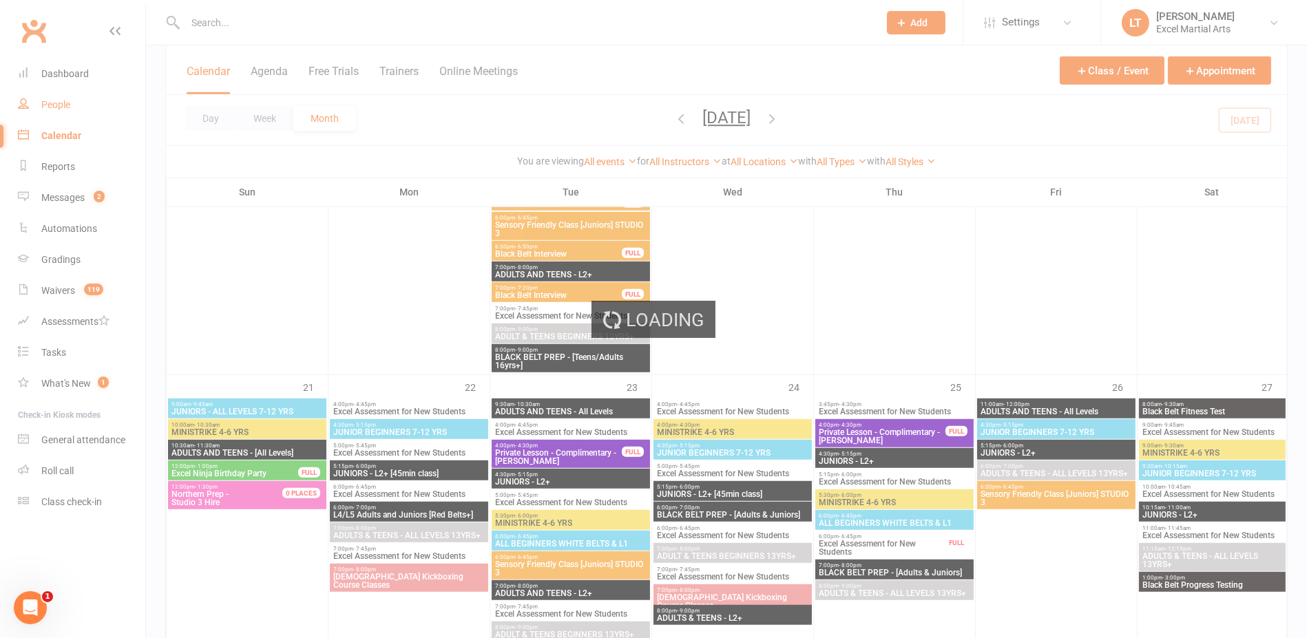
select select "100"
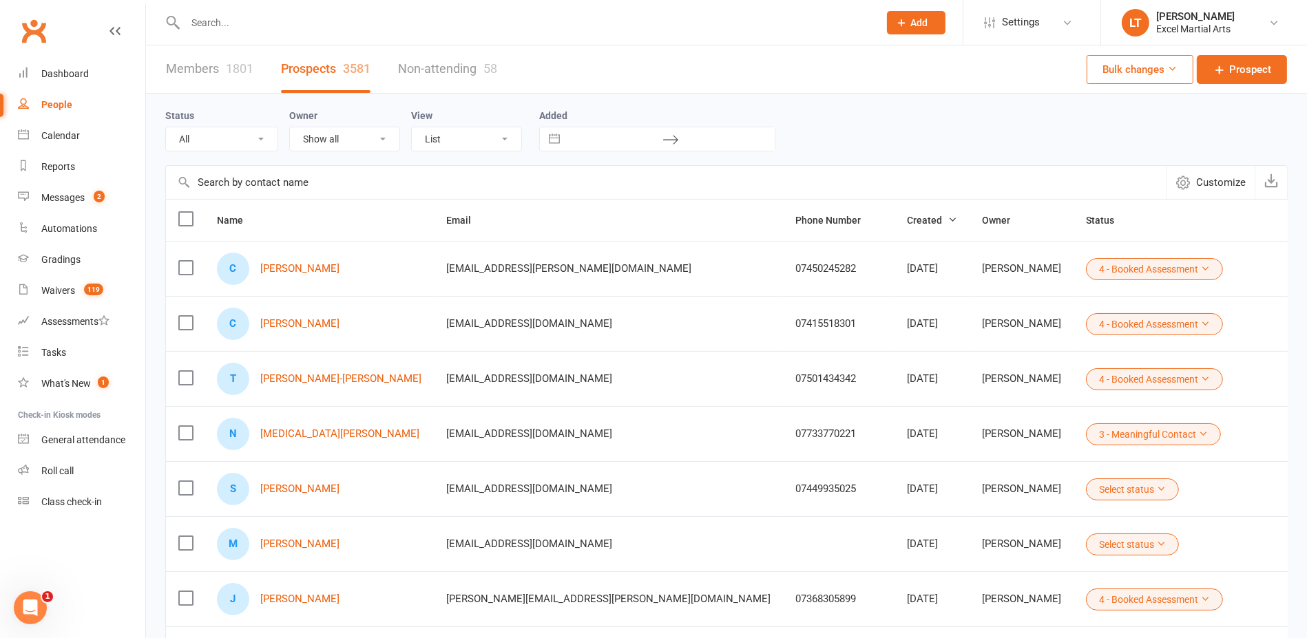
click at [276, 26] on input "text" at bounding box center [525, 22] width 688 height 19
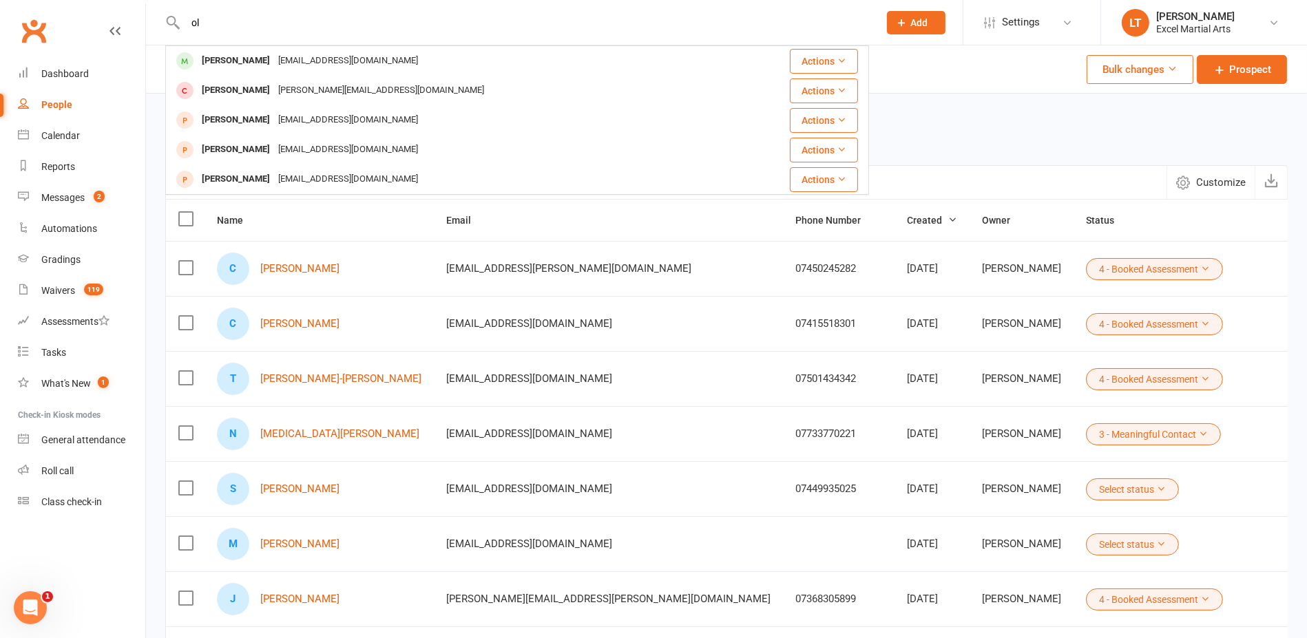
type input "o"
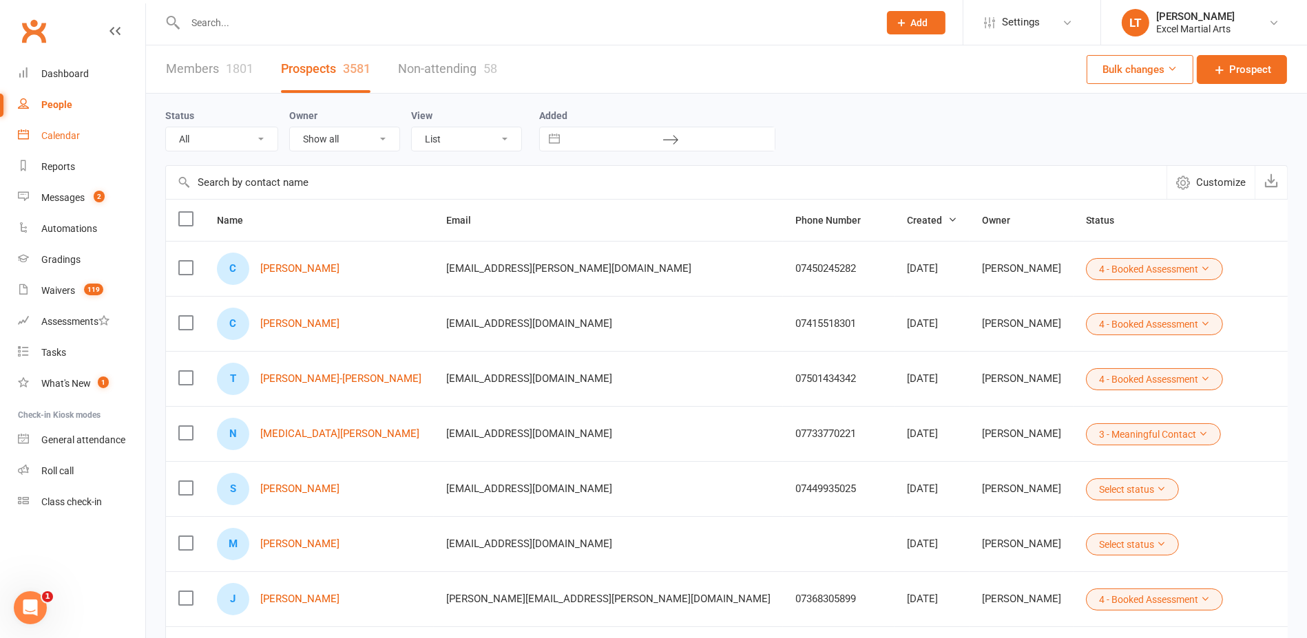
click at [66, 145] on link "Calendar" at bounding box center [81, 135] width 127 height 31
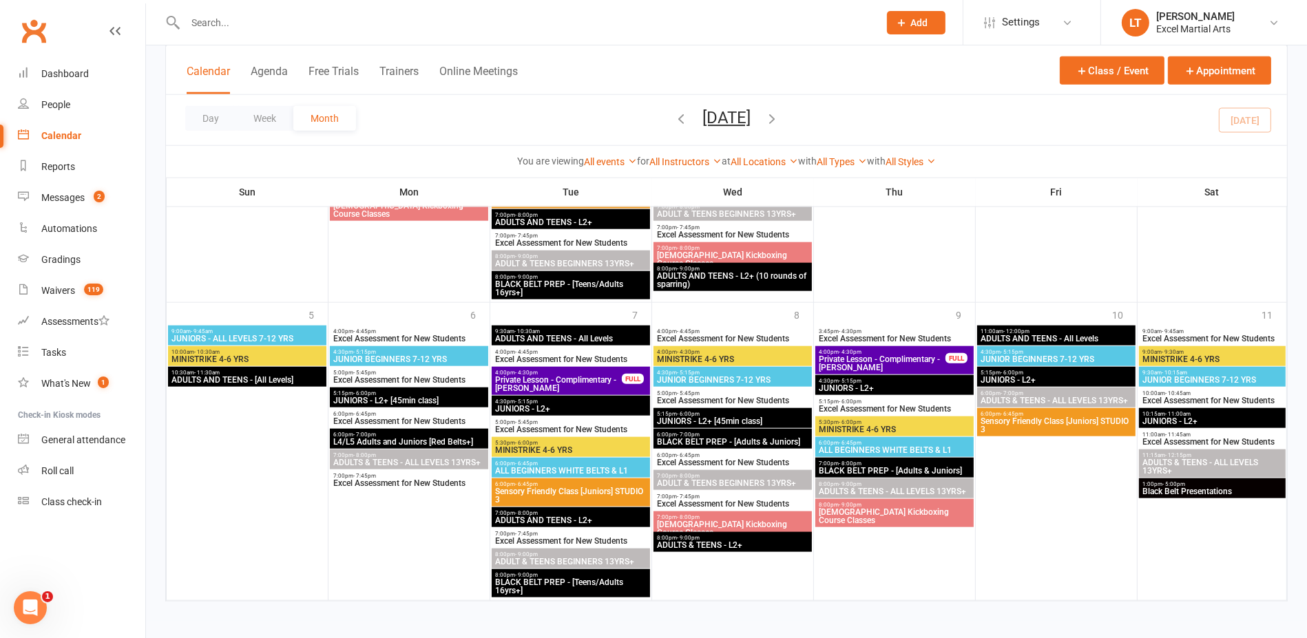
scroll to position [1788, 0]
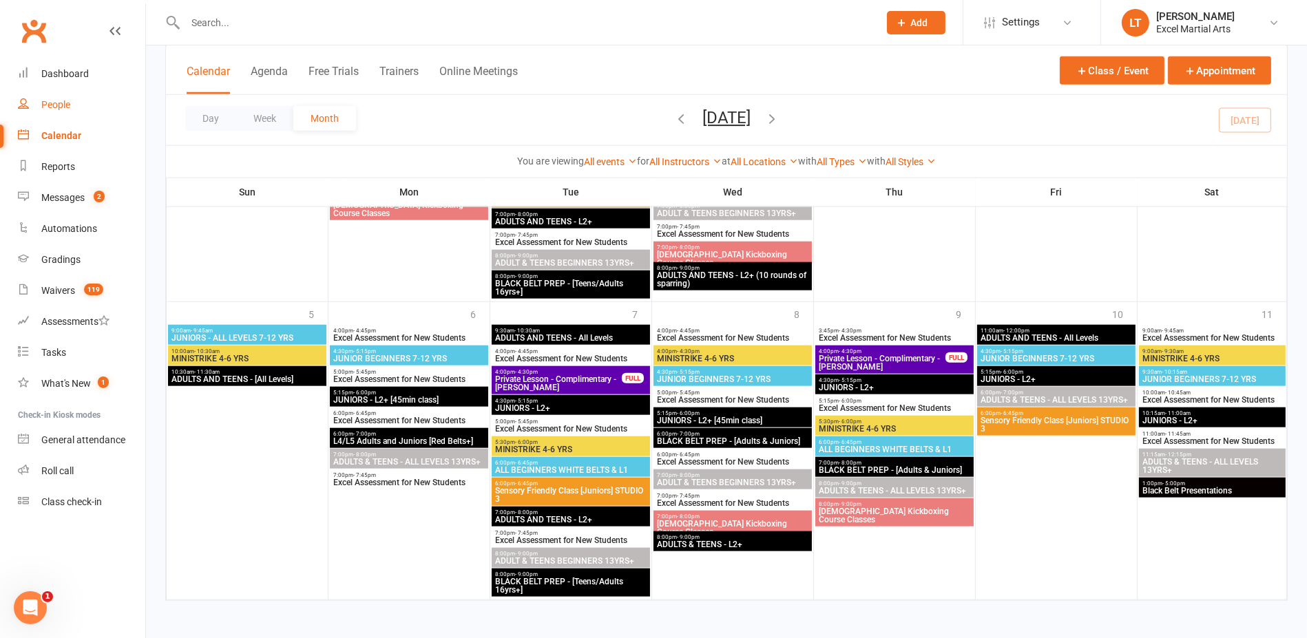
click at [55, 102] on div "People" at bounding box center [55, 104] width 29 height 11
select select "100"
